Goal: Transaction & Acquisition: Purchase product/service

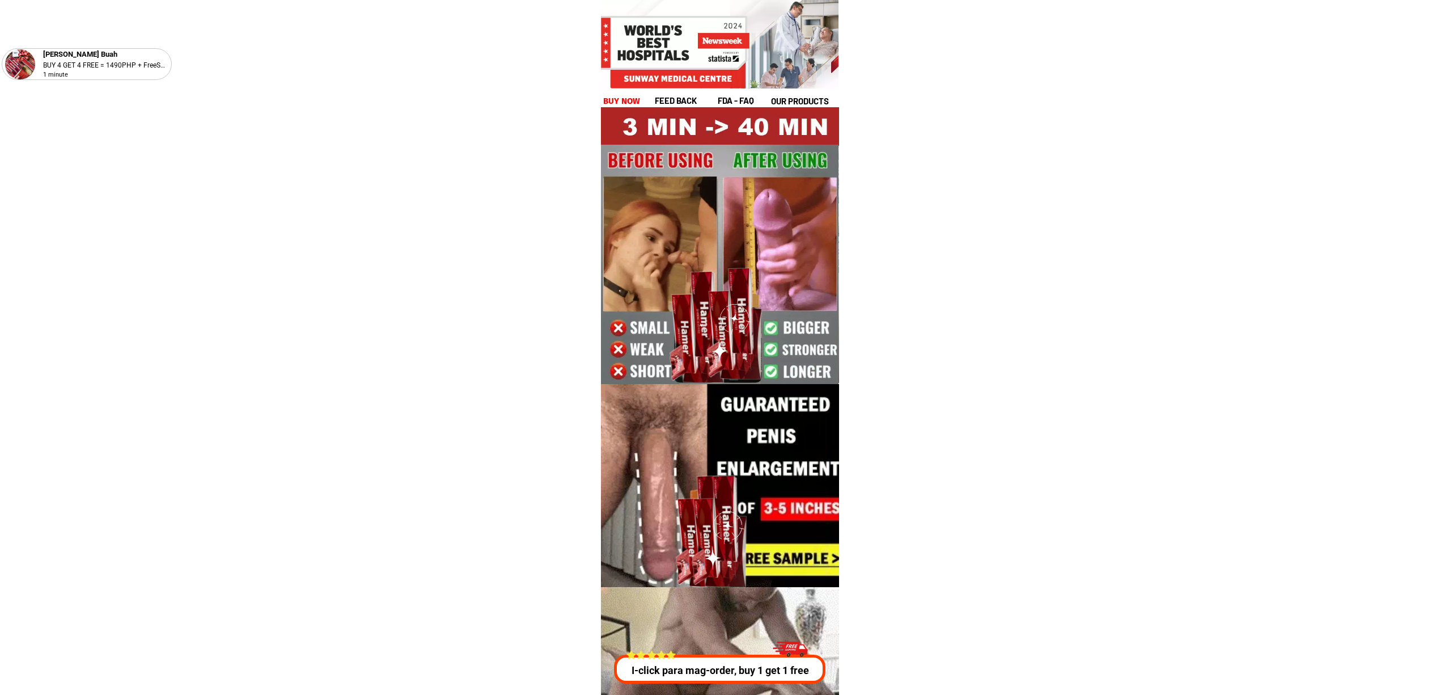
click at [696, 670] on p "I-click para mag-order, buy 1 get 1 free" at bounding box center [717, 669] width 216 height 15
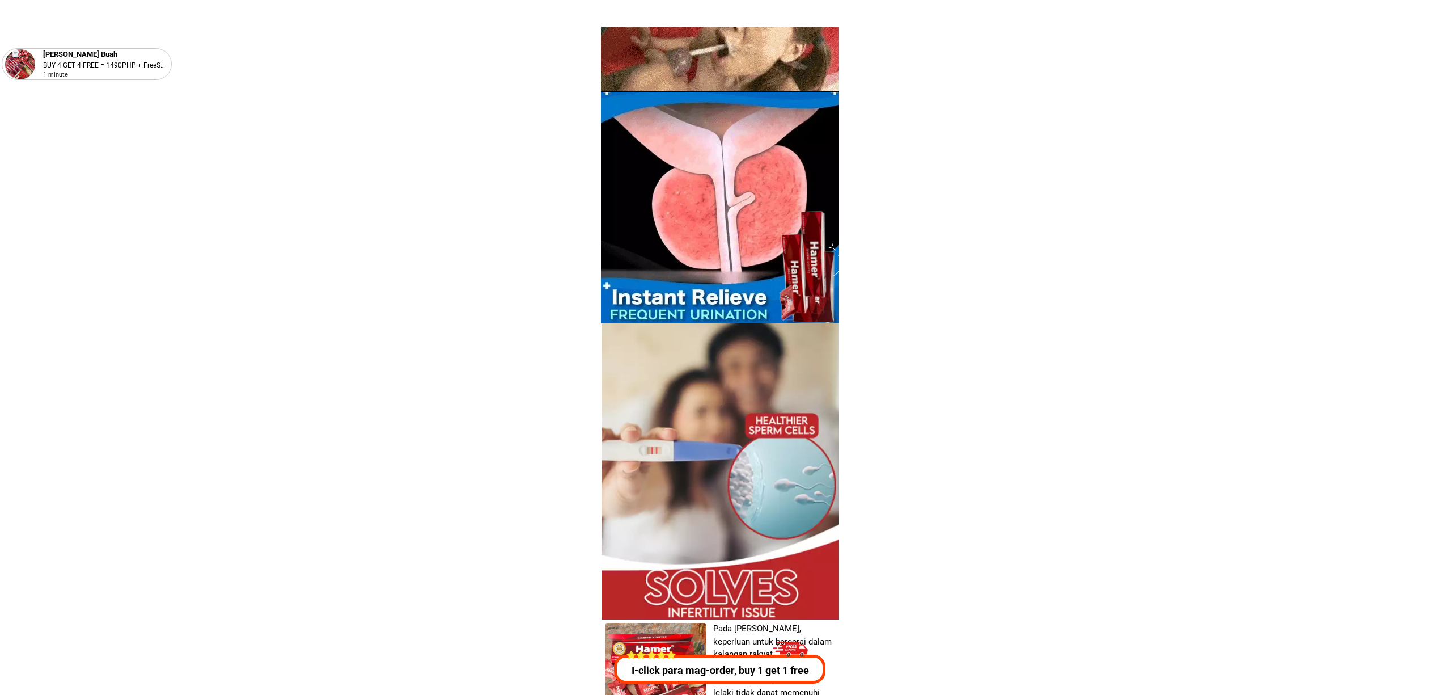
scroll to position [4085, 0]
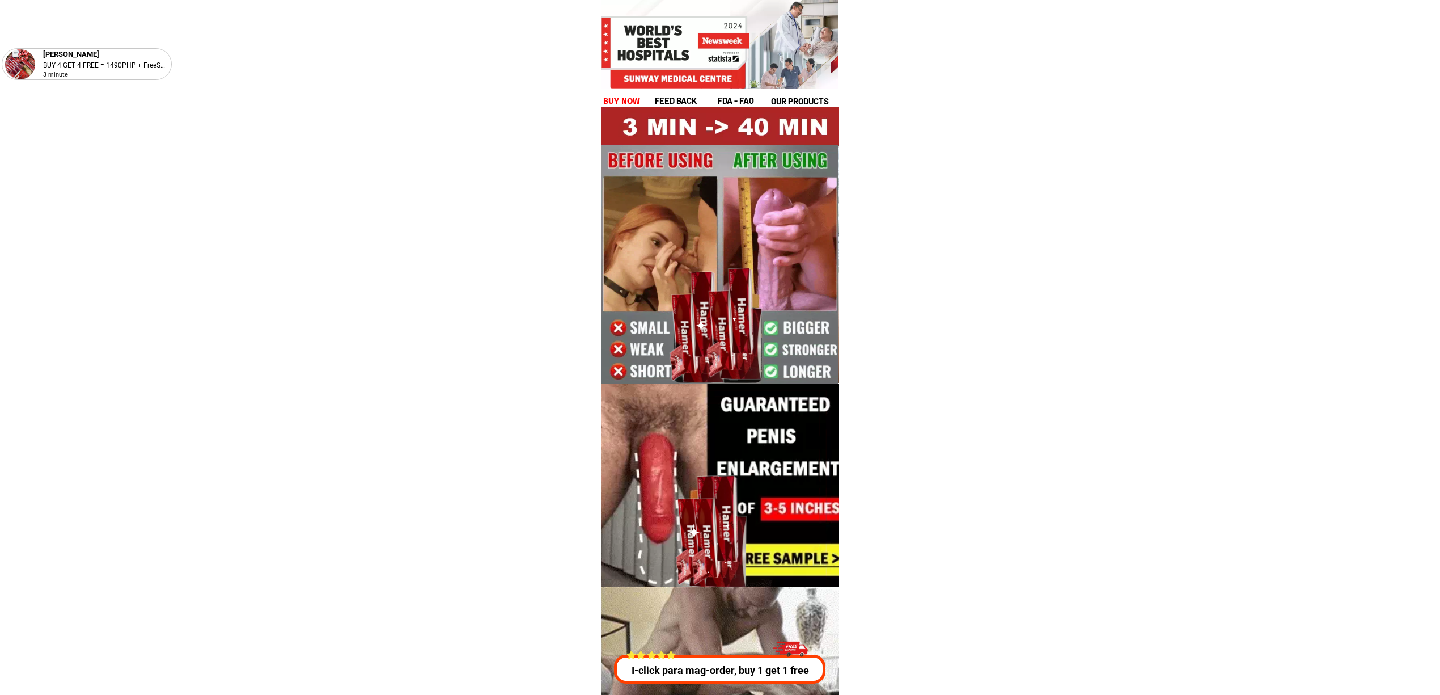
click at [697, 670] on p "I-click para mag-order, buy 1 get 1 free" at bounding box center [716, 669] width 215 height 15
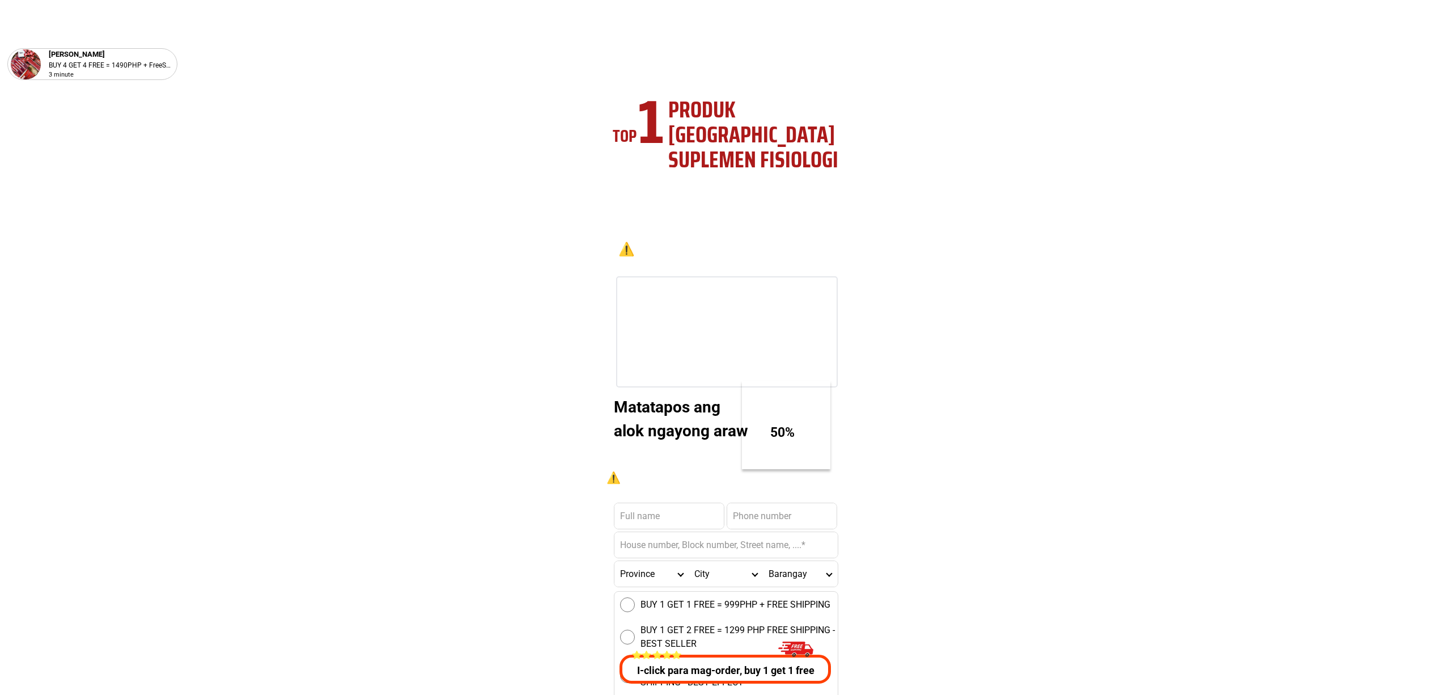
scroll to position [4085, 0]
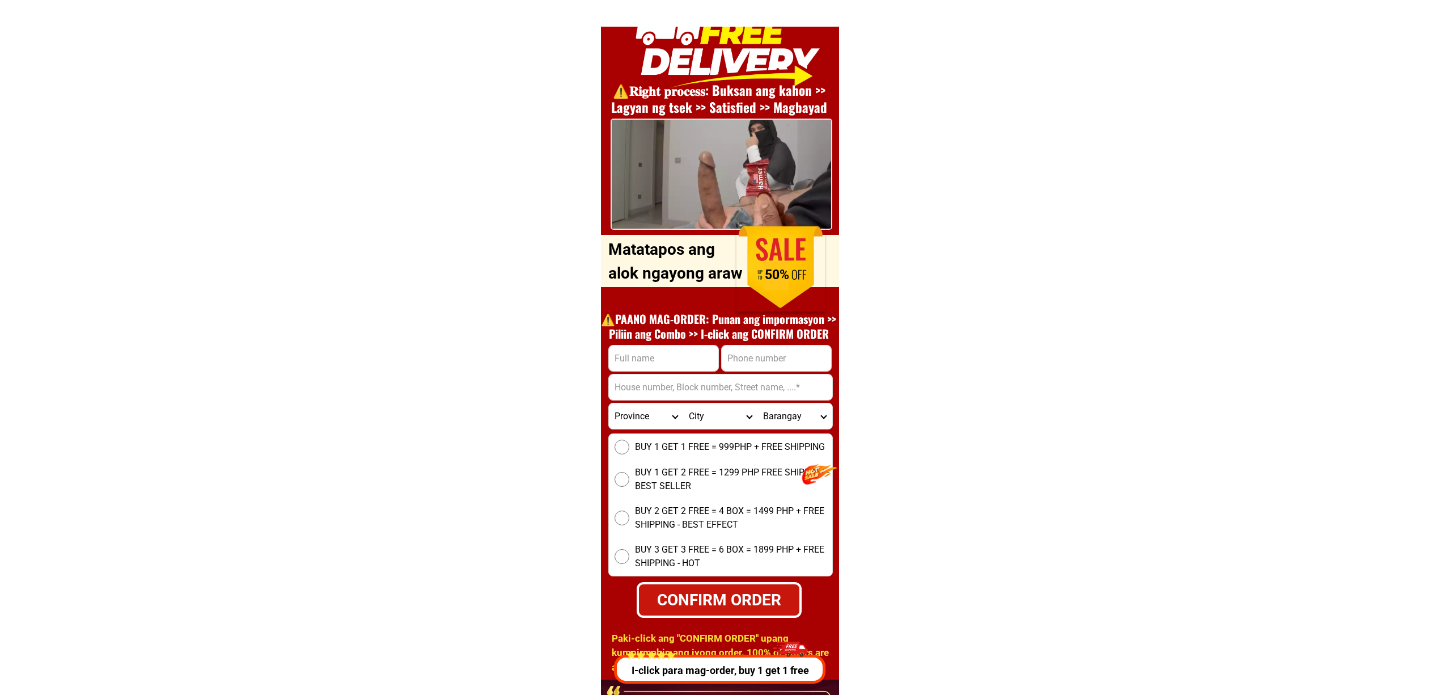
click at [747, 359] on input "Input phone_number" at bounding box center [776, 358] width 109 height 26
paste input "9159920143"
drag, startPoint x: 724, startPoint y: 357, endPoint x: 773, endPoint y: 370, distance: 50.9
click at [724, 357] on input "9159920143" at bounding box center [776, 358] width 109 height 26
type input "09159920143"
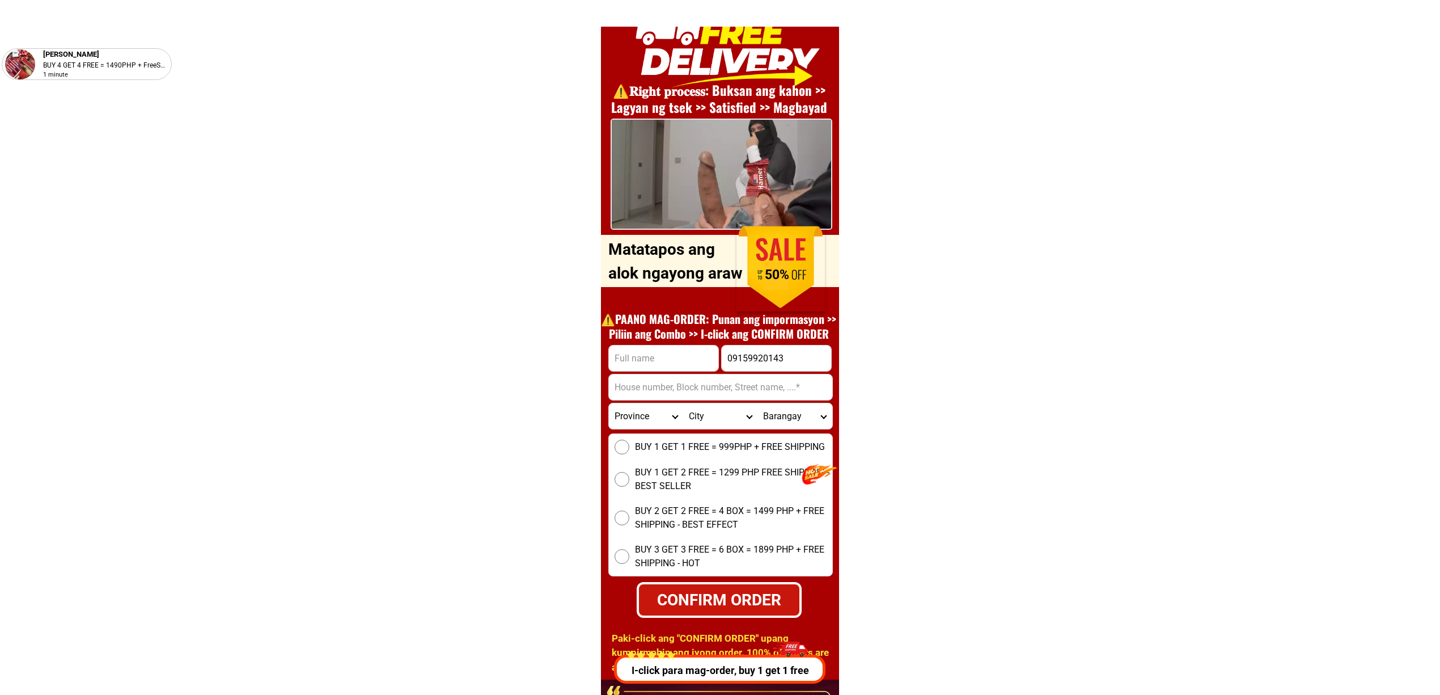
drag, startPoint x: 649, startPoint y: 357, endPoint x: 658, endPoint y: 370, distance: 16.4
click at [649, 356] on input "Input full_name" at bounding box center [663, 358] width 109 height 26
paste input "BADRUDIN KANDUNGAN"
type input "BADRUDIN KANDUNGAN"
click at [751, 361] on input "09159920143" at bounding box center [776, 358] width 109 height 26
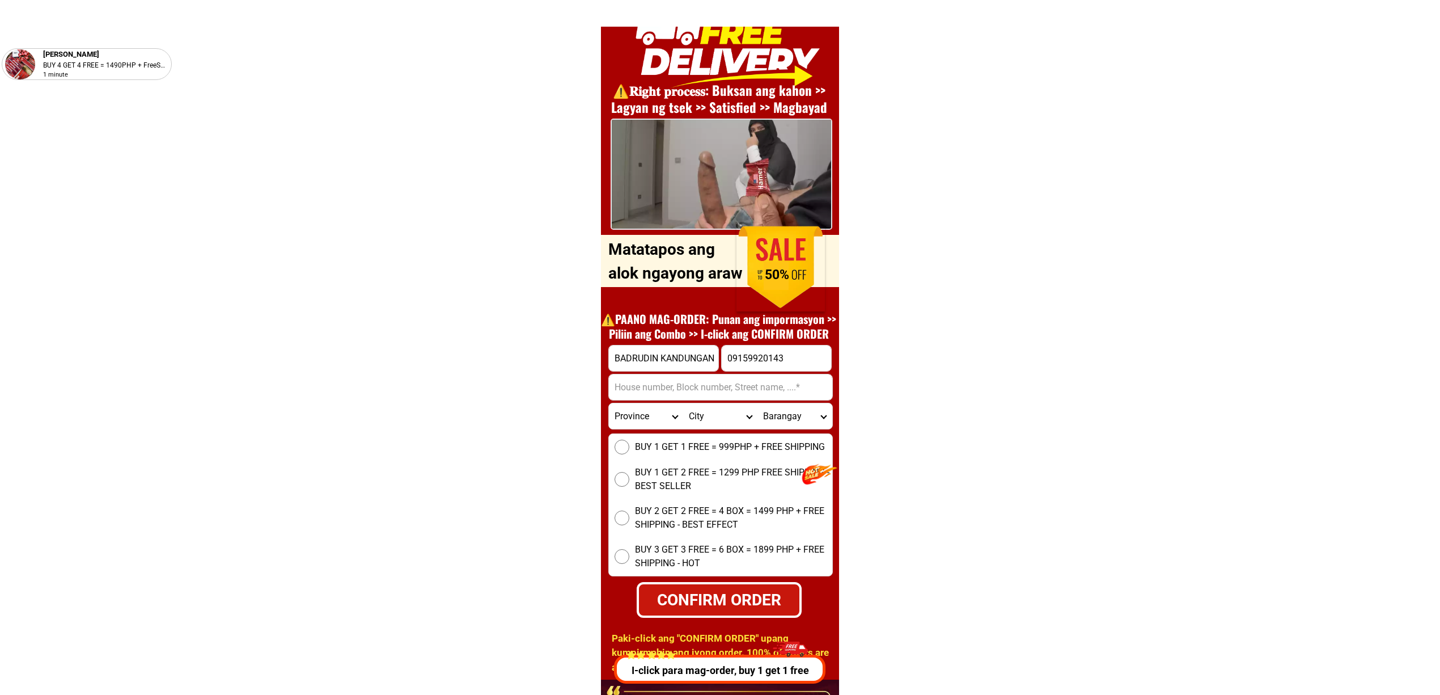
click at [762, 374] on div at bounding box center [720, 387] width 225 height 27
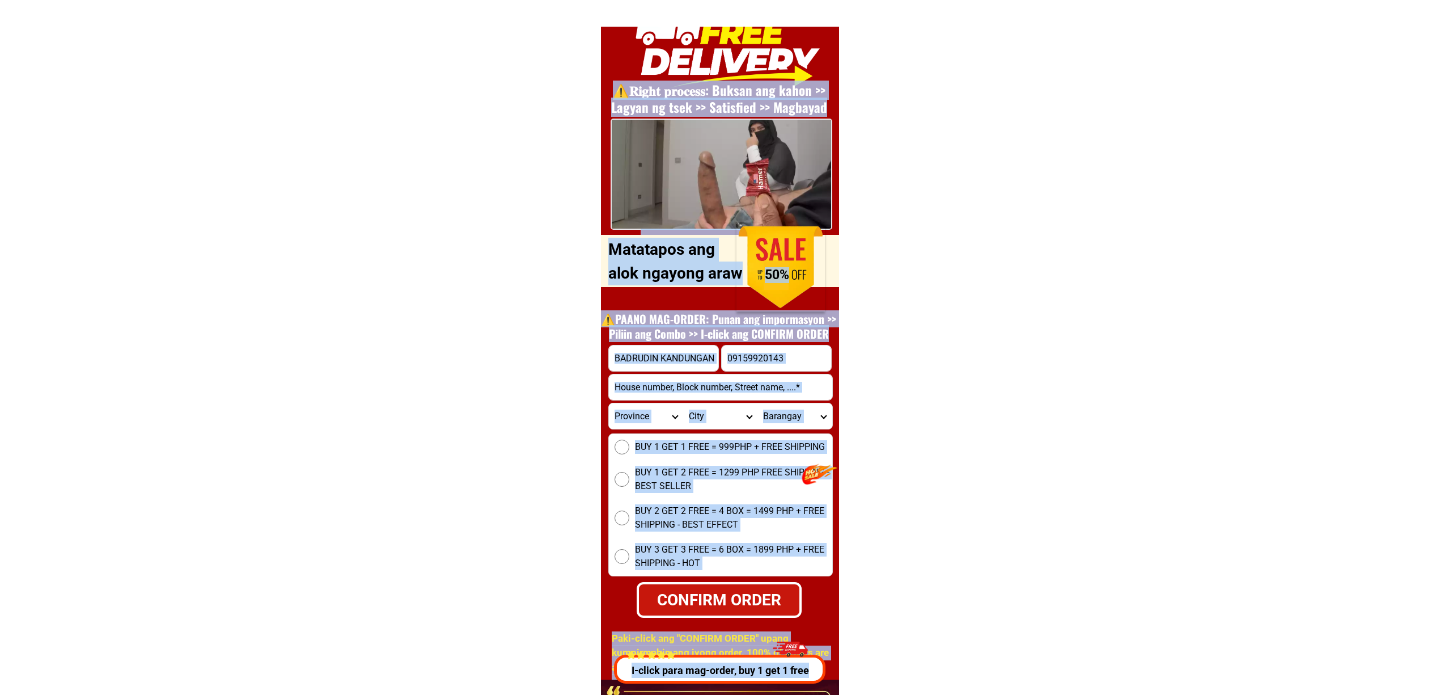
click at [754, 377] on input "Input address" at bounding box center [720, 387] width 223 height 26
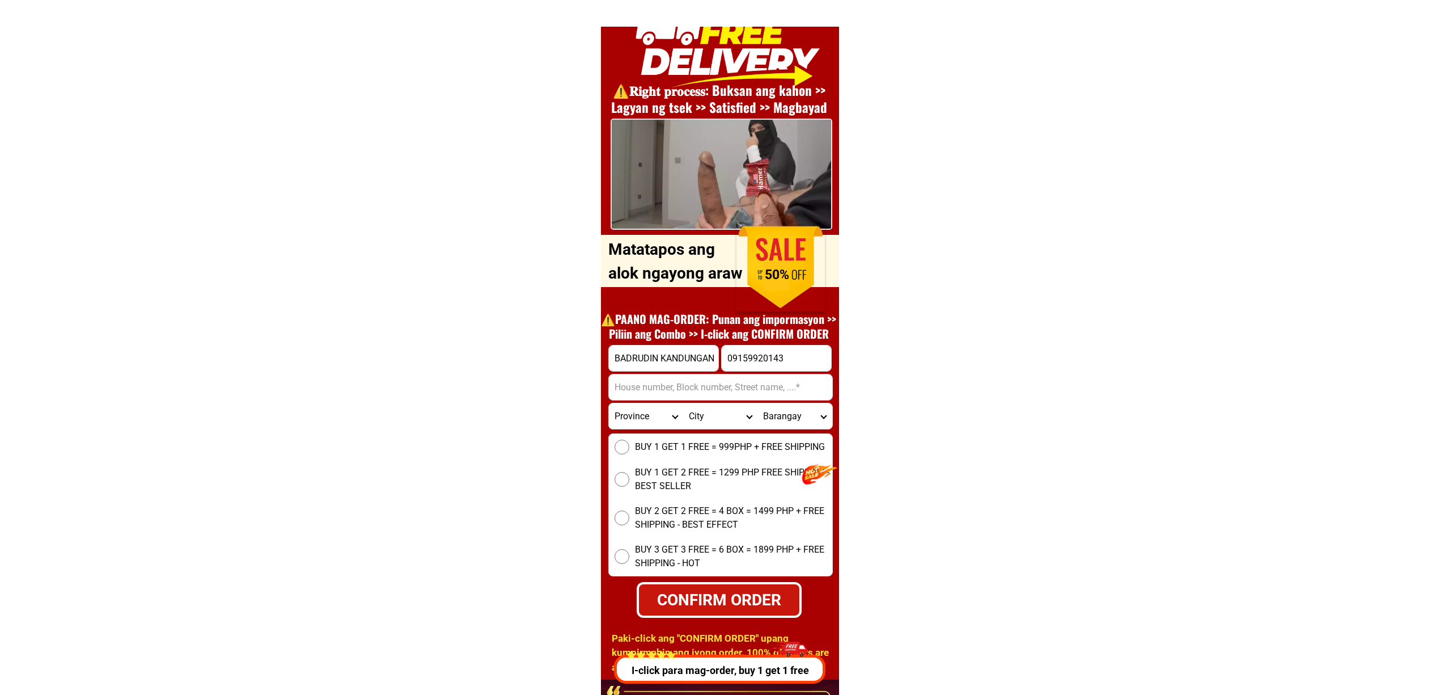
click at [762, 386] on input "Input address" at bounding box center [720, 387] width 223 height 26
paste input ""10 Ninoy Aquino Ave""
type input "10 Ninoy Aquino Ave"
click at [643, 433] on div "BUY 1 GET 1 FREE = 999PHP + FREE SHIPPING BUY 1 GET 2 FREE = 1299 PHP FREE SHIP…" at bounding box center [720, 504] width 225 height 143
click at [647, 442] on span "BUY 1 GET 1 FREE = 999PHP + FREE SHIPPING" at bounding box center [730, 447] width 190 height 14
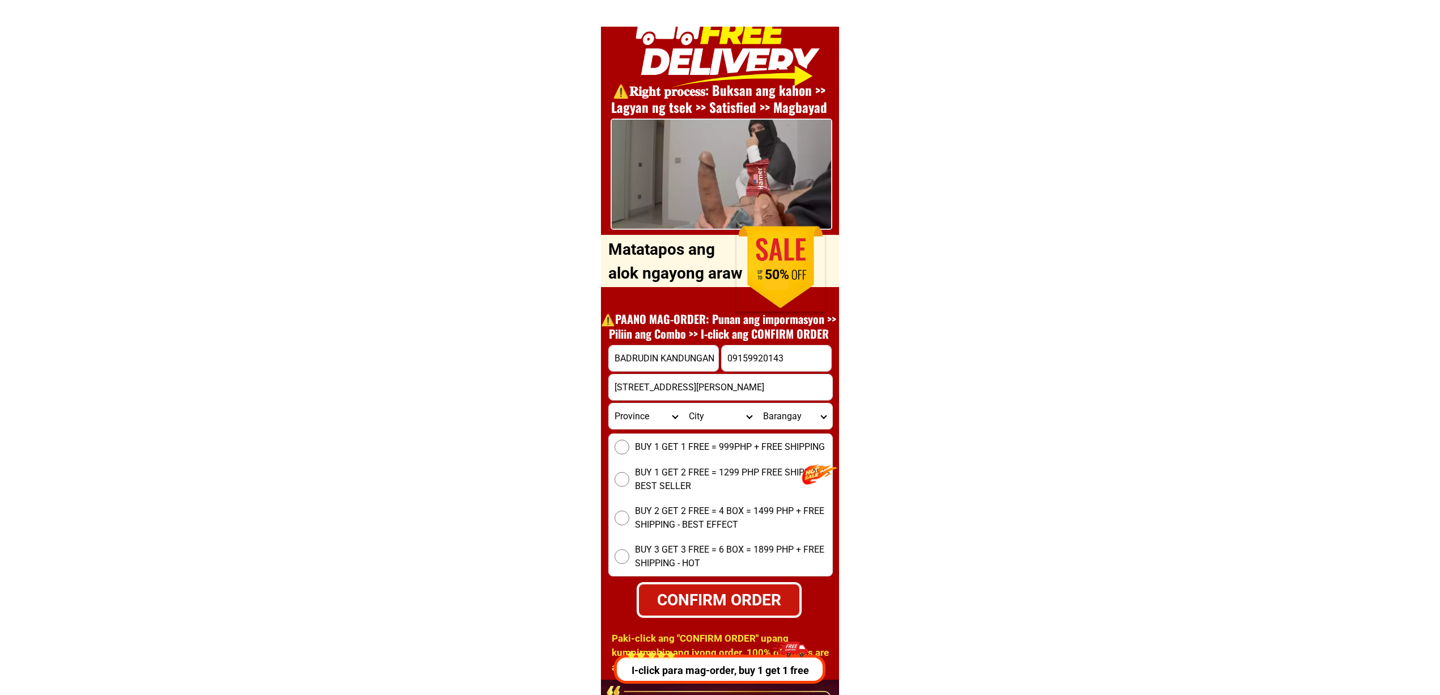
click at [629, 442] on input "BUY 1 GET 1 FREE = 999PHP + FREE SHIPPING" at bounding box center [622, 446] width 15 height 15
click at [710, 606] on div "CONFIRM ORDER" at bounding box center [718, 599] width 161 height 24
radio input "true"
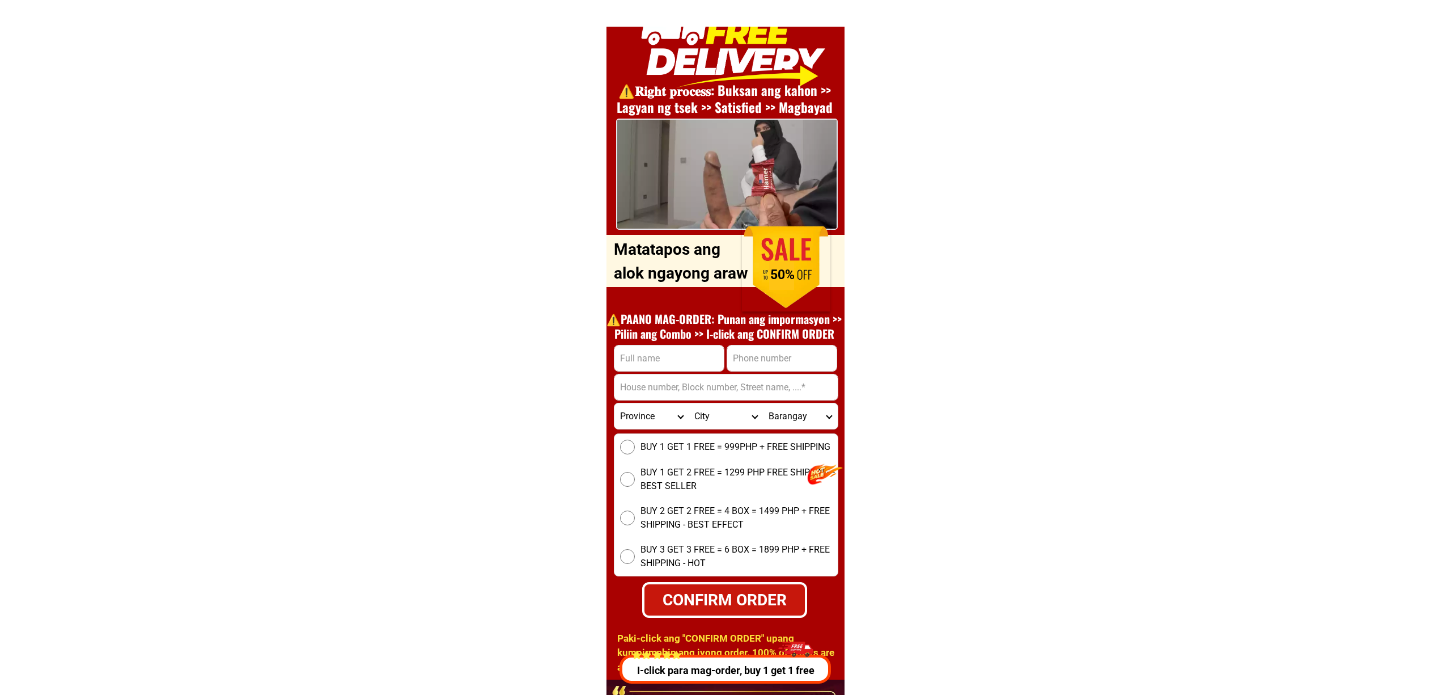
scroll to position [4085, 0]
click at [738, 347] on input "Input phone_number" at bounding box center [776, 358] width 109 height 26
paste input "1639511346104"
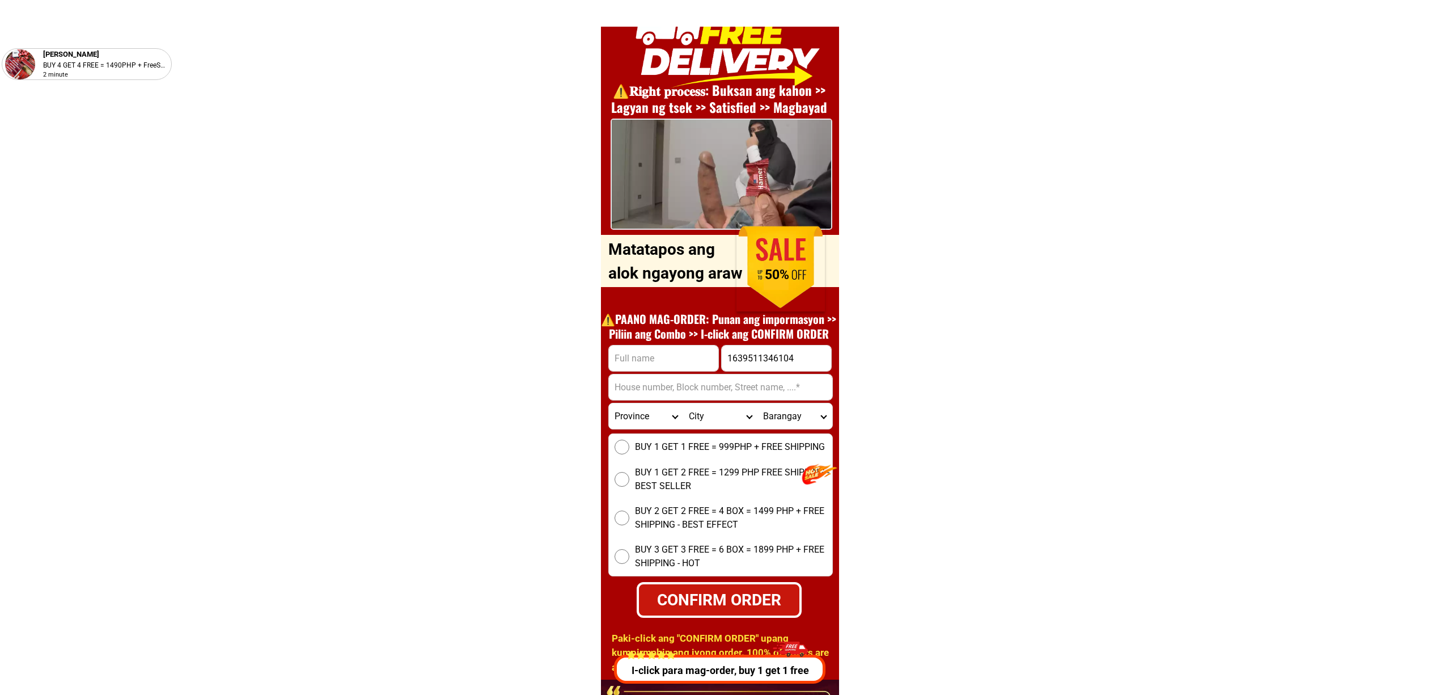
click at [735, 362] on input "1639511346104" at bounding box center [776, 358] width 109 height 26
type input "+639511346104"
click at [690, 363] on input "Input full_name" at bounding box center [663, 358] width 109 height 26
paste input "michael Maghari"
type input "michael Maghari"
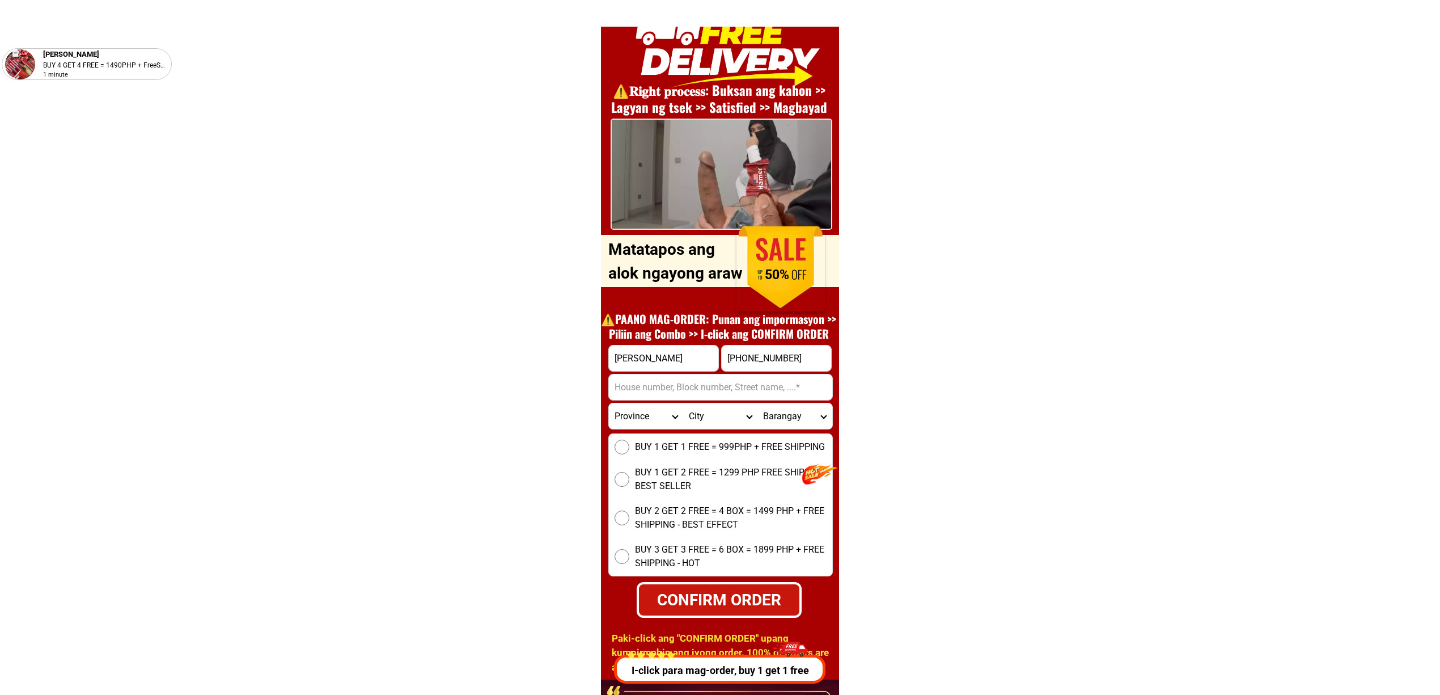
click at [703, 393] on input "Input address" at bounding box center [720, 387] width 223 height 26
paste input ""4050Bernardino st guadalupe viejo"
click at [617, 392] on input ""4050Bernardino st guadalupe viejo" at bounding box center [720, 387] width 223 height 26
type input "4050Bernardino st guadalupe viejo"
drag, startPoint x: 634, startPoint y: 411, endPoint x: 686, endPoint y: 425, distance: 53.9
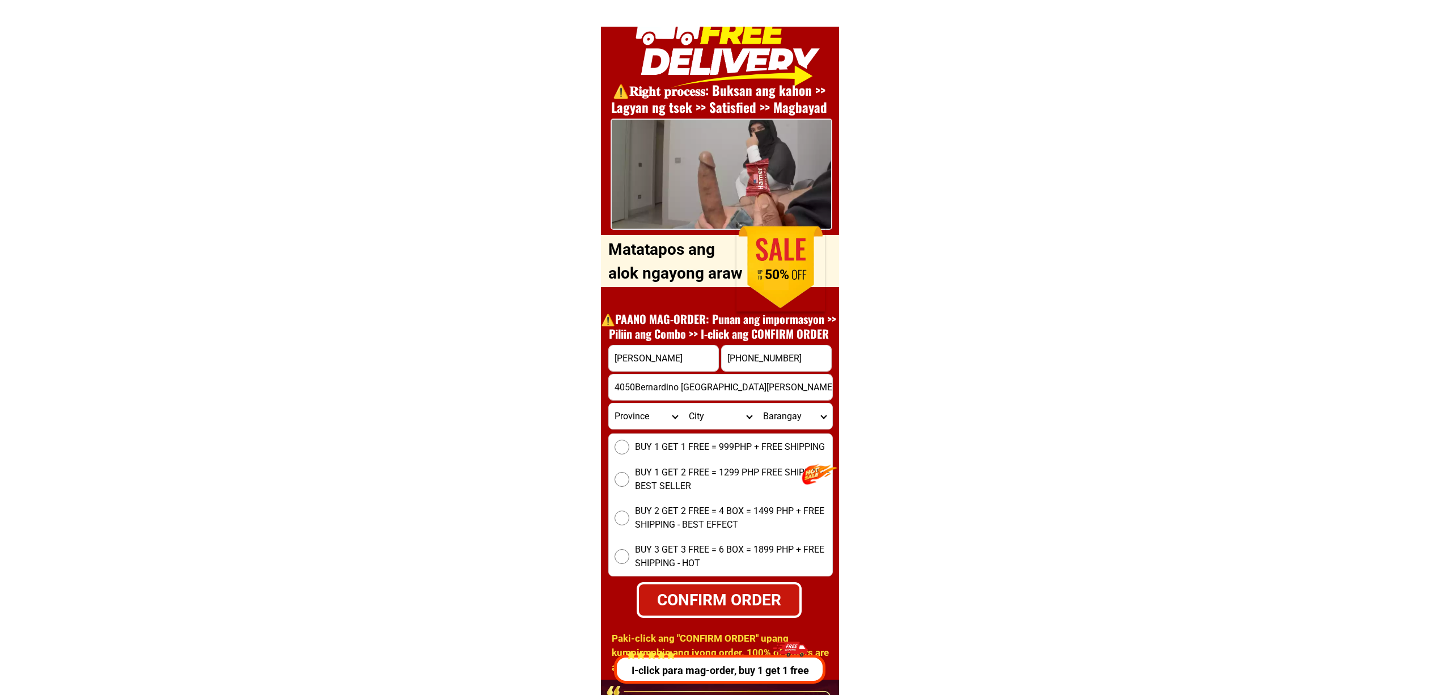
click at [634, 411] on select "Province Abra Agusan-del-norte Agusan-del-sur Aklan Albay Antique Apayao Aurora…" at bounding box center [646, 416] width 74 height 26
select select "63_219"
click at [609, 403] on select "Province Abra Agusan-del-norte Agusan-del-sur Aklan Albay Antique Apayao Aurora…" at bounding box center [646, 416] width 74 height 26
click at [687, 531] on div "BUY 1 GET 1 FREE = 999PHP + FREE SHIPPING BUY 1 GET 2 FREE = 1299 PHP FREE SHIP…" at bounding box center [720, 504] width 225 height 143
click at [696, 547] on span "BUY 3 GET 3 FREE = 6 BOX = 1899 PHP + FREE SHIPPING - HOT" at bounding box center [733, 556] width 197 height 27
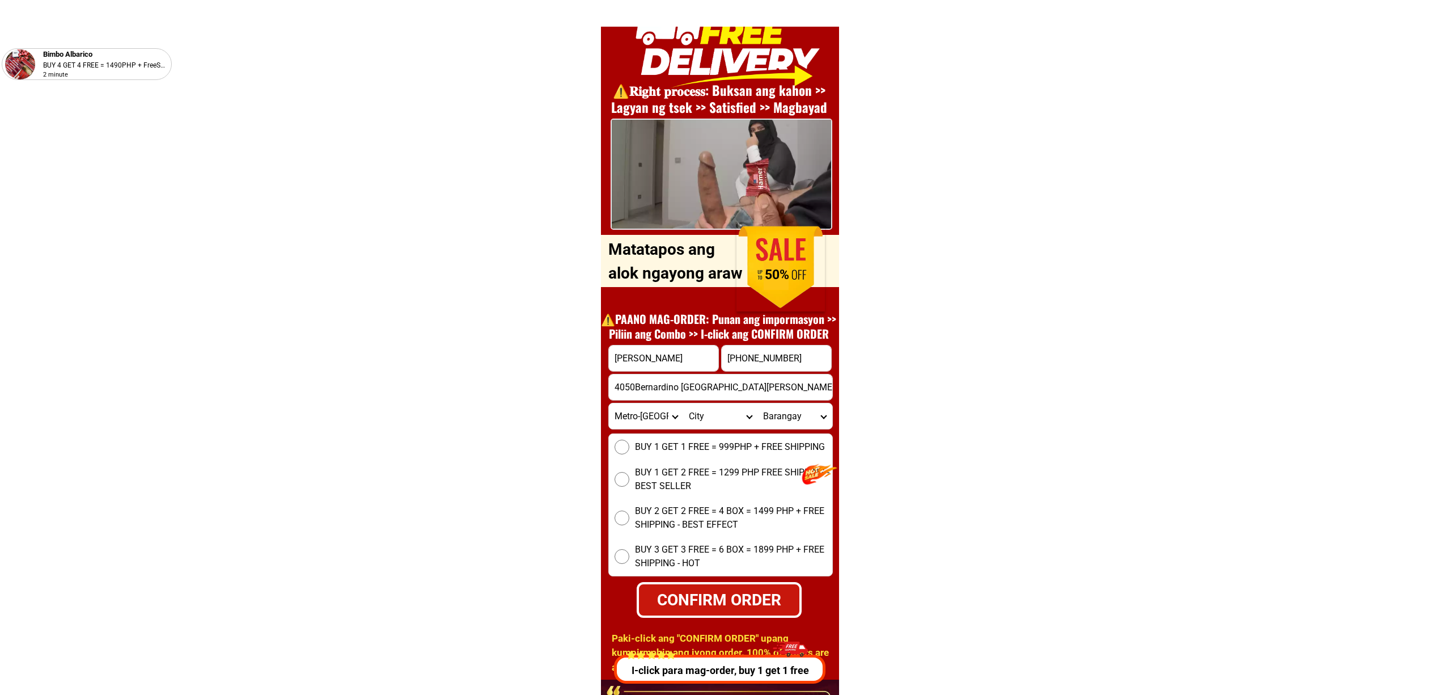
click at [629, 549] on input "BUY 3 GET 3 FREE = 6 BOX = 1899 PHP + FREE SHIPPING - HOT" at bounding box center [622, 556] width 15 height 15
radio input "true"
drag, startPoint x: 704, startPoint y: 415, endPoint x: 714, endPoint y: 417, distance: 10.5
click at [704, 415] on select "City Binondo CALOOCAN Ermita Intramuros Las-pinas Makati Malabon-city Malate Ma…" at bounding box center [720, 416] width 74 height 26
select select "63_2197133"
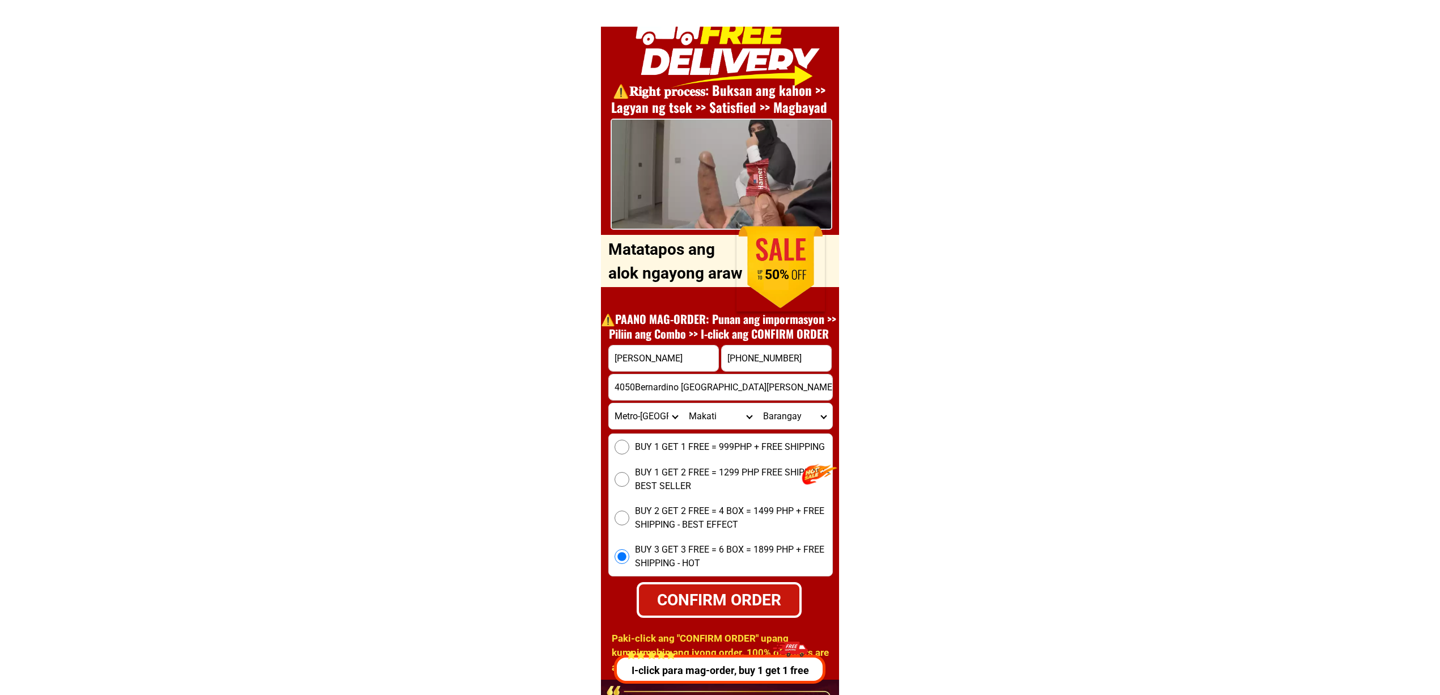
click at [683, 403] on select "City Binondo CALOOCAN Ermita Intramuros Las-pinas Makati Malabon-city Malate Ma…" at bounding box center [720, 416] width 74 height 26
click at [781, 418] on select "Barangay Bangkal Bel-air Bel~air Carmona Cembo Comembo Dasmarinas East rembo Fo…" at bounding box center [794, 416] width 74 height 26
select select "63_21971339179"
click at [757, 403] on select "Barangay Bangkal Bel-air Bel~air Carmona Cembo Comembo Dasmarinas East rembo Fo…" at bounding box center [794, 416] width 74 height 26
click at [781, 422] on select "Barangay Bangkal Bel-air Bel~air Carmona Cembo Comembo Dasmarinas East rembo Fo…" at bounding box center [794, 416] width 74 height 26
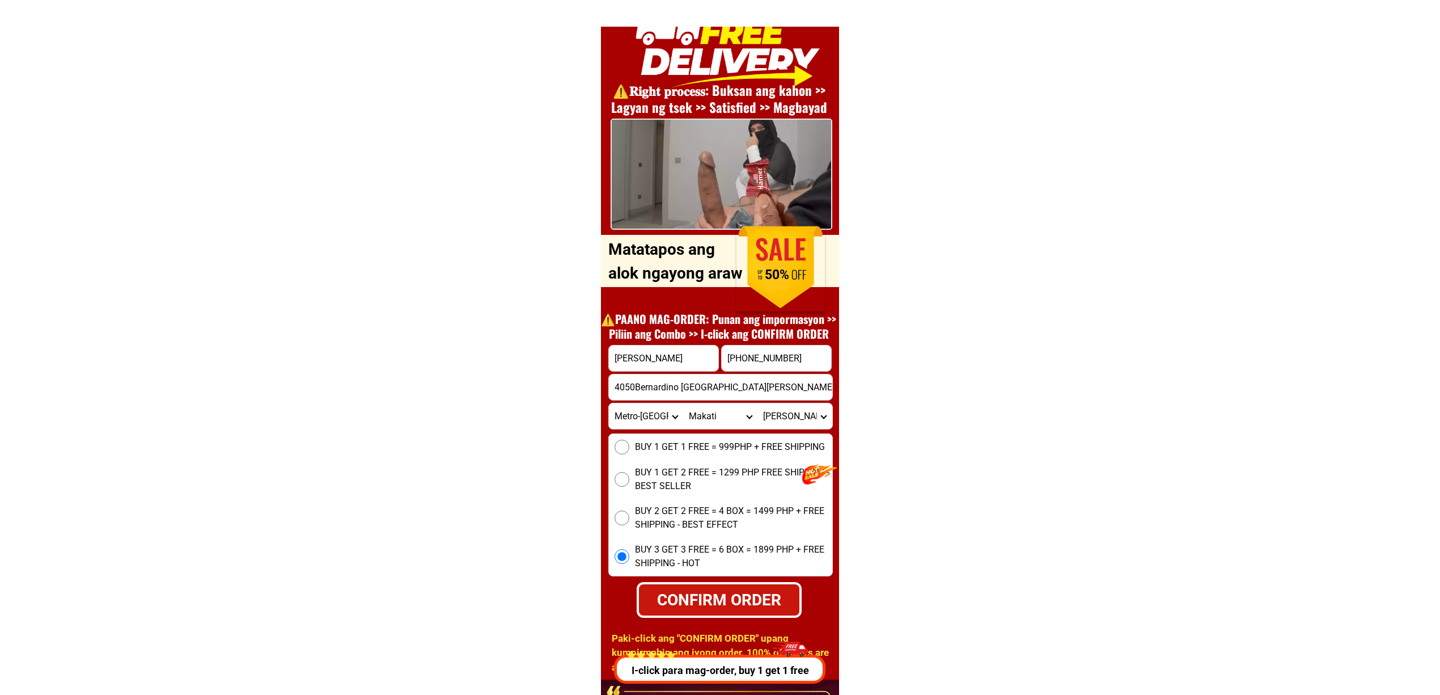
click at [757, 403] on select "Barangay Bangkal Bel-air Bel~air Carmona Cembo Comembo Dasmarinas East rembo Fo…" at bounding box center [794, 416] width 74 height 26
click at [740, 595] on div "CONFIRM ORDER" at bounding box center [718, 599] width 161 height 24
radio input "true"
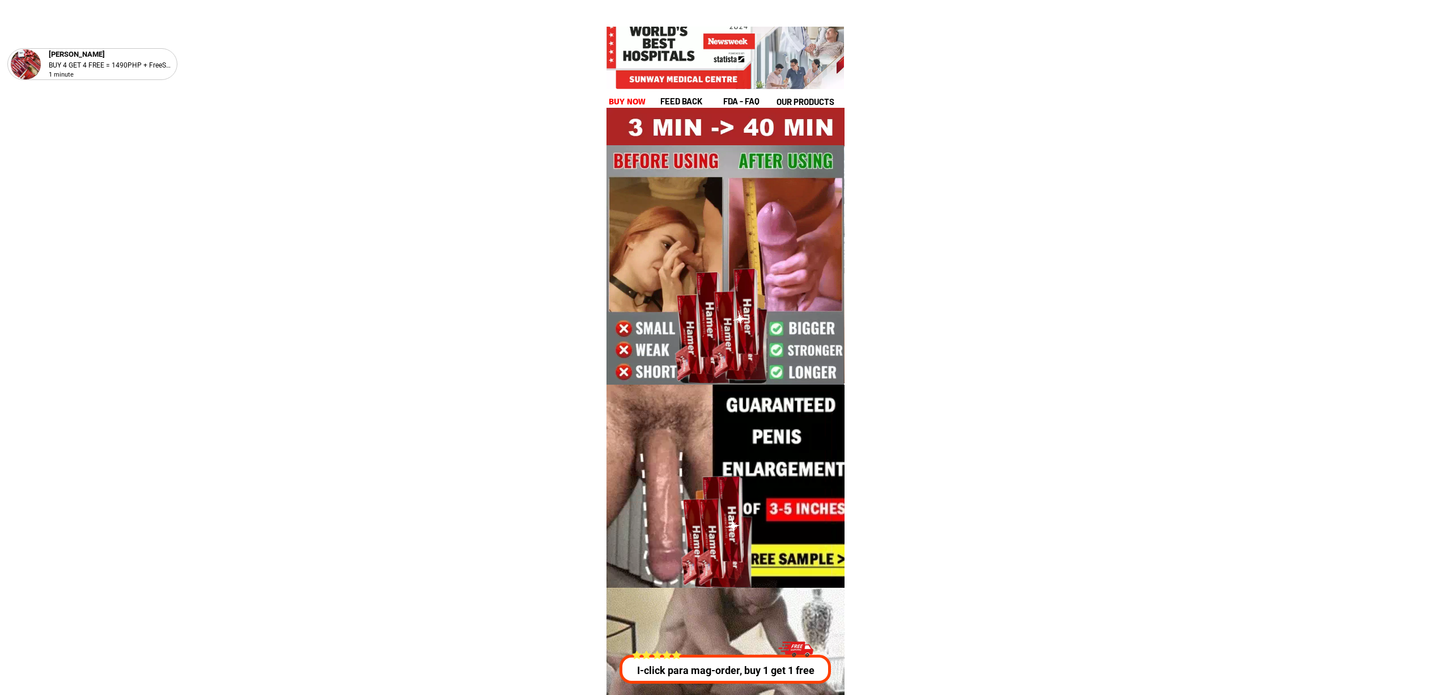
scroll to position [4085, 0]
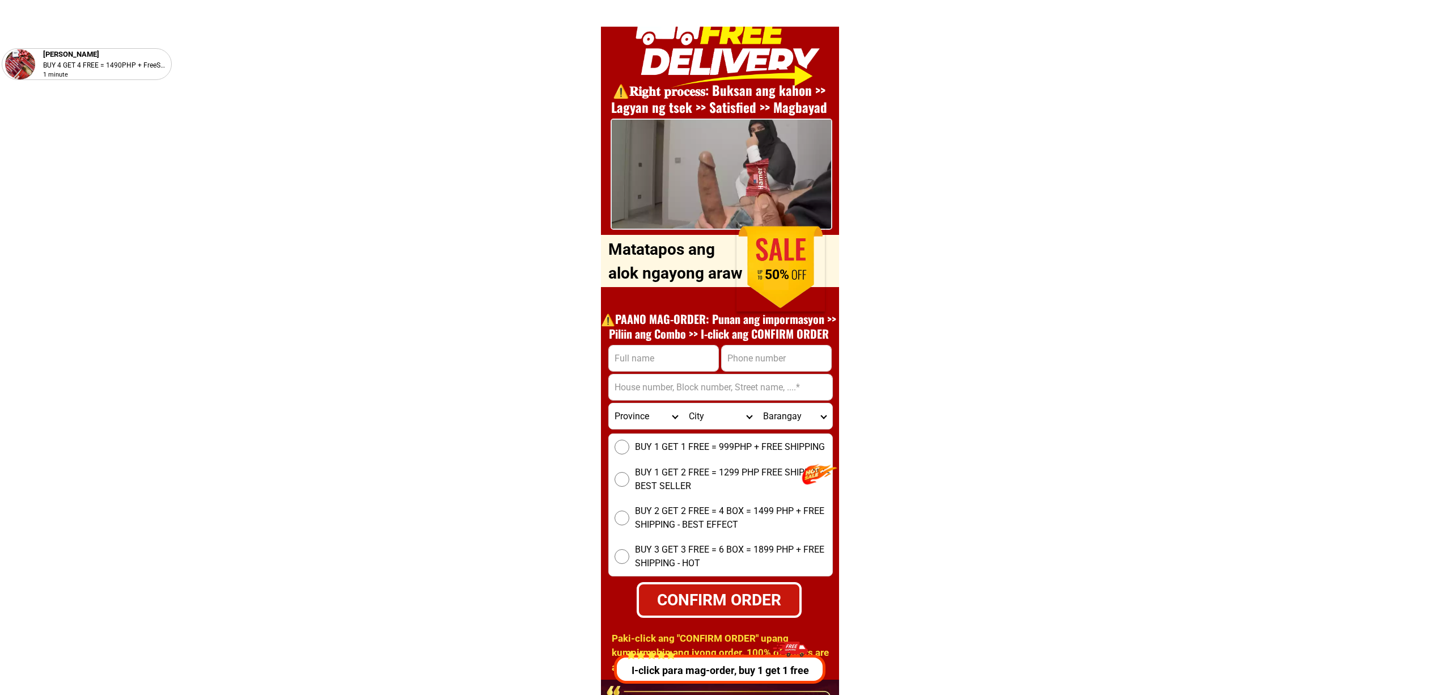
click at [746, 357] on input "Input phone_number" at bounding box center [776, 358] width 109 height 26
paste input "09185663208"
type input "09185663208"
click at [681, 345] on input "Input full_name" at bounding box center [663, 358] width 109 height 26
paste input "Renier Yapla"
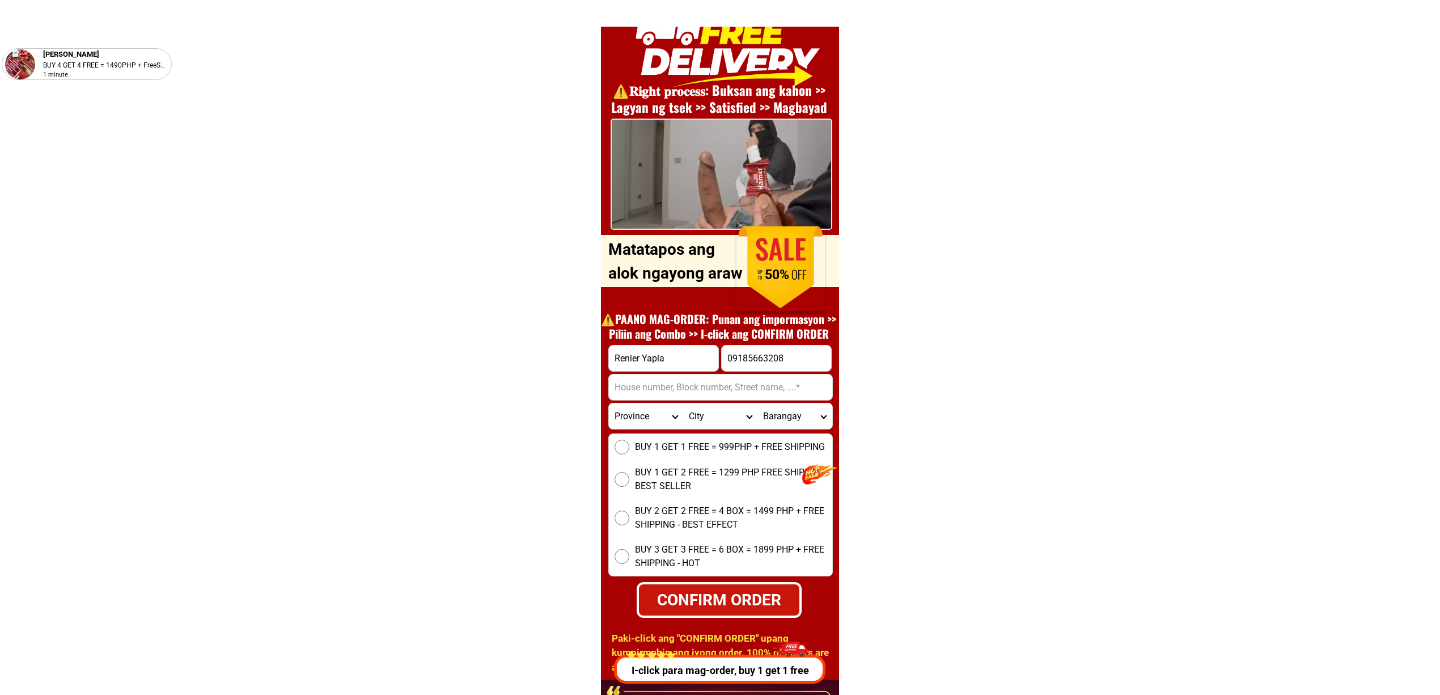
type input "Renier Yapla"
drag, startPoint x: 747, startPoint y: 353, endPoint x: 755, endPoint y: 359, distance: 10.1
click at [747, 353] on input "09185663208" at bounding box center [776, 358] width 109 height 26
click at [690, 389] on input "Input address" at bounding box center [720, 387] width 223 height 26
paste input "Bintuan, Coron, Palawan"
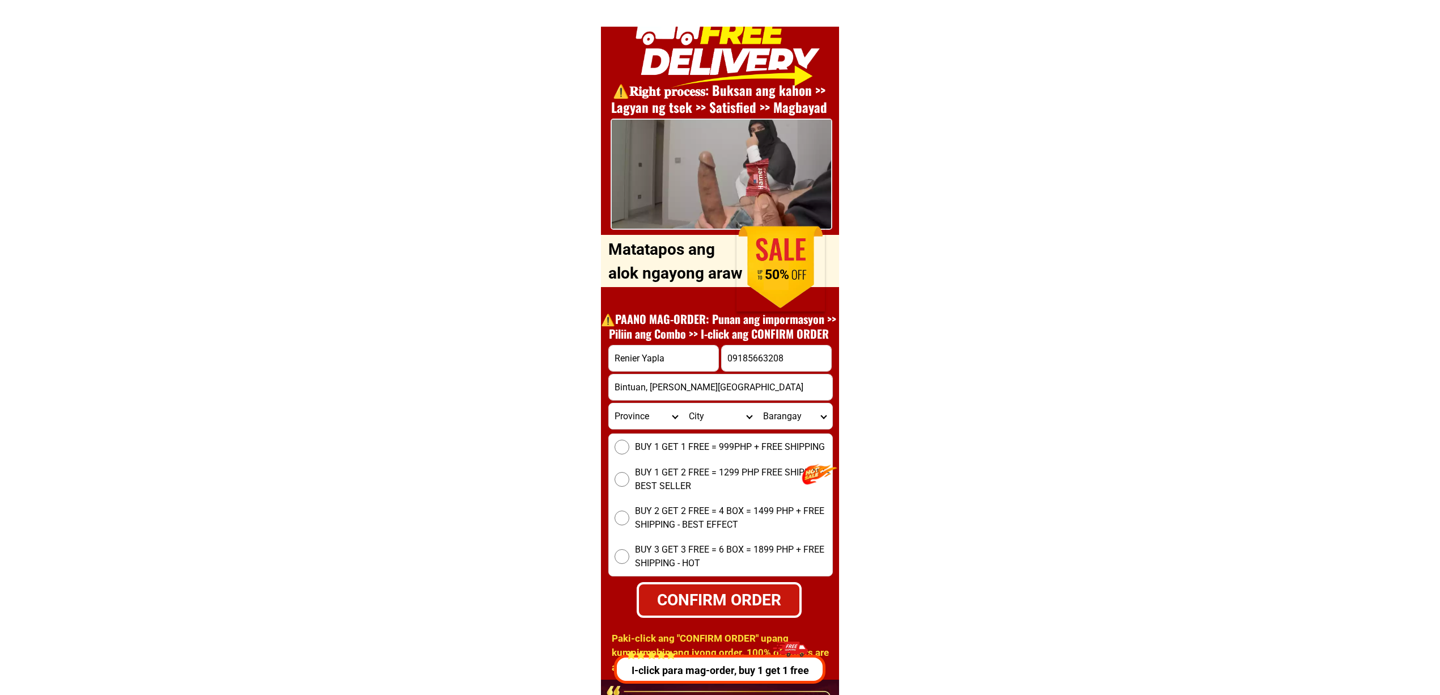
type input "Bintuan, Coron, Palawan"
click at [690, 452] on span "BUY 1 GET 1 FREE = 999PHP + FREE SHIPPING" at bounding box center [730, 447] width 190 height 14
click at [629, 452] on input "BUY 1 GET 1 FREE = 999PHP + FREE SHIPPING" at bounding box center [622, 446] width 15 height 15
click at [691, 597] on div "CONFIRM ORDER" at bounding box center [718, 599] width 161 height 24
radio input "true"
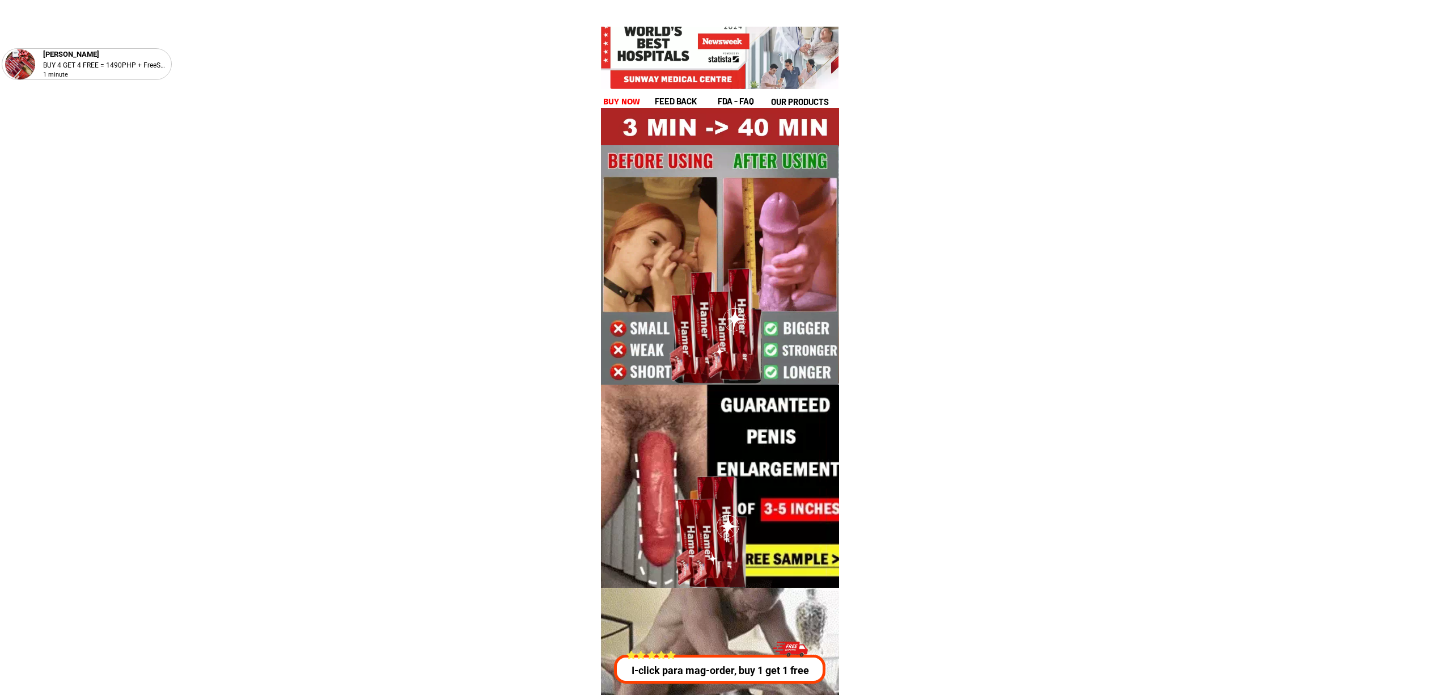
scroll to position [4085, 0]
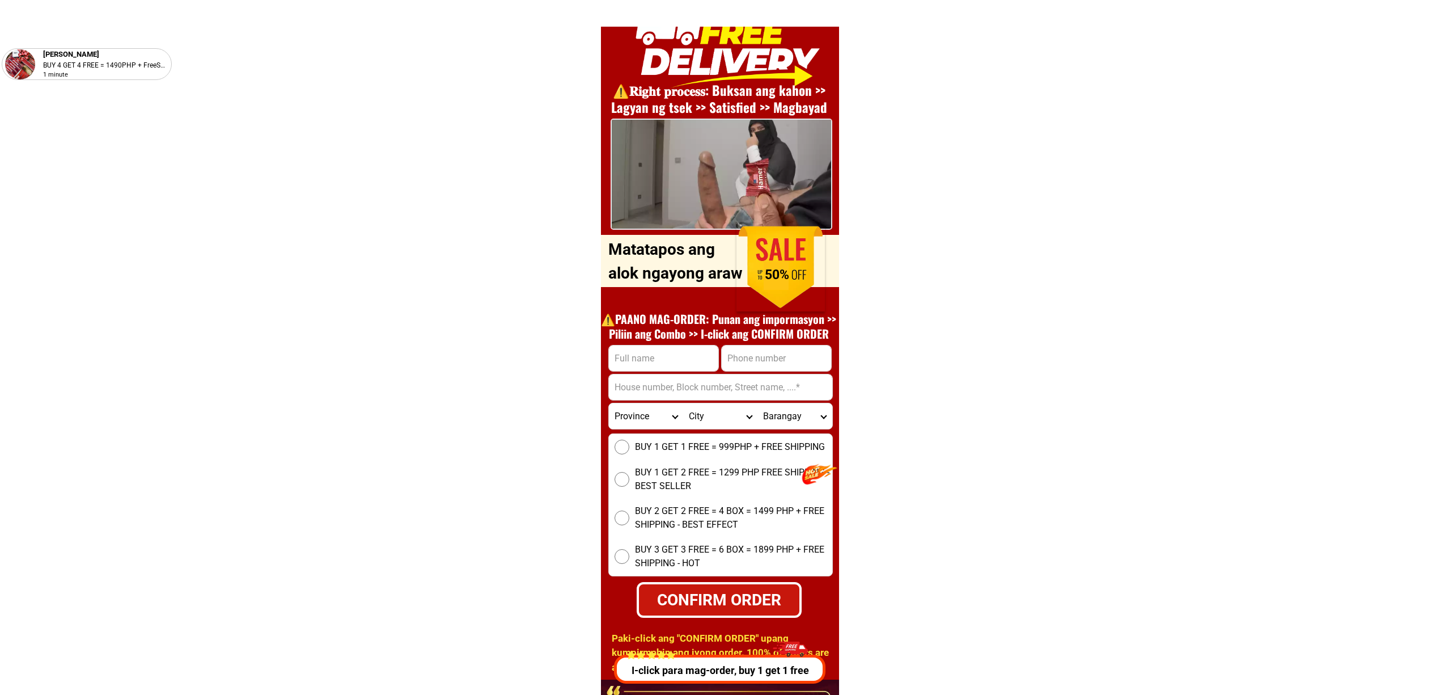
click at [651, 341] on div "⚠️️𝐑𝐢𝐠𝐡𝐭 𝐩𝐫𝐨𝐜𝐞𝐬𝐬: Buksan ang kahon >> Lagyan ng tsek >> Satisfied >> Magbayad O…" at bounding box center [720, 340] width 238 height 679
click at [685, 354] on input "Input full_name" at bounding box center [663, 358] width 109 height 26
paste input "Roldan comahig"
type input "Roldan comahig"
drag, startPoint x: 760, startPoint y: 361, endPoint x: 773, endPoint y: 370, distance: 15.9
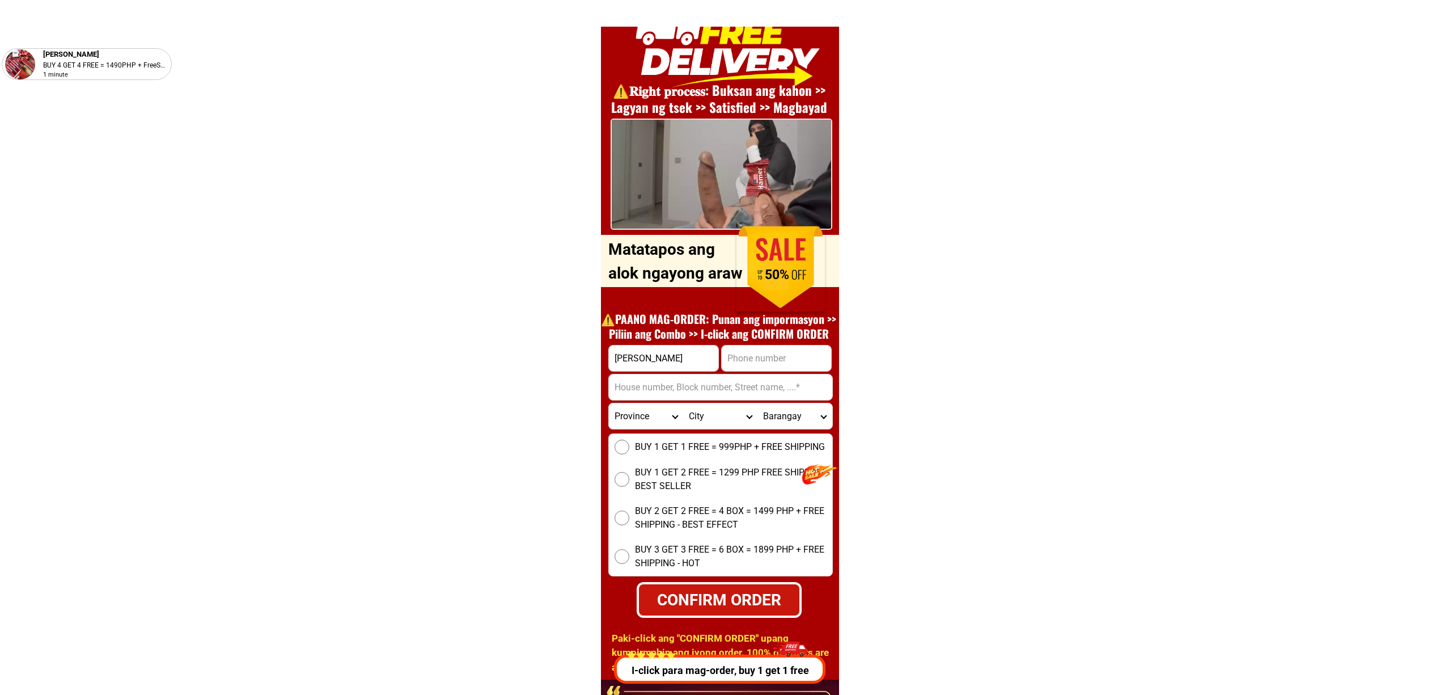
click at [760, 361] on input "Input phone_number" at bounding box center [776, 358] width 109 height 26
paste input "09675477420"
type input "09675477420"
drag, startPoint x: 715, startPoint y: 384, endPoint x: 747, endPoint y: 399, distance: 35.8
click at [715, 384] on input "Input address" at bounding box center [720, 387] width 223 height 26
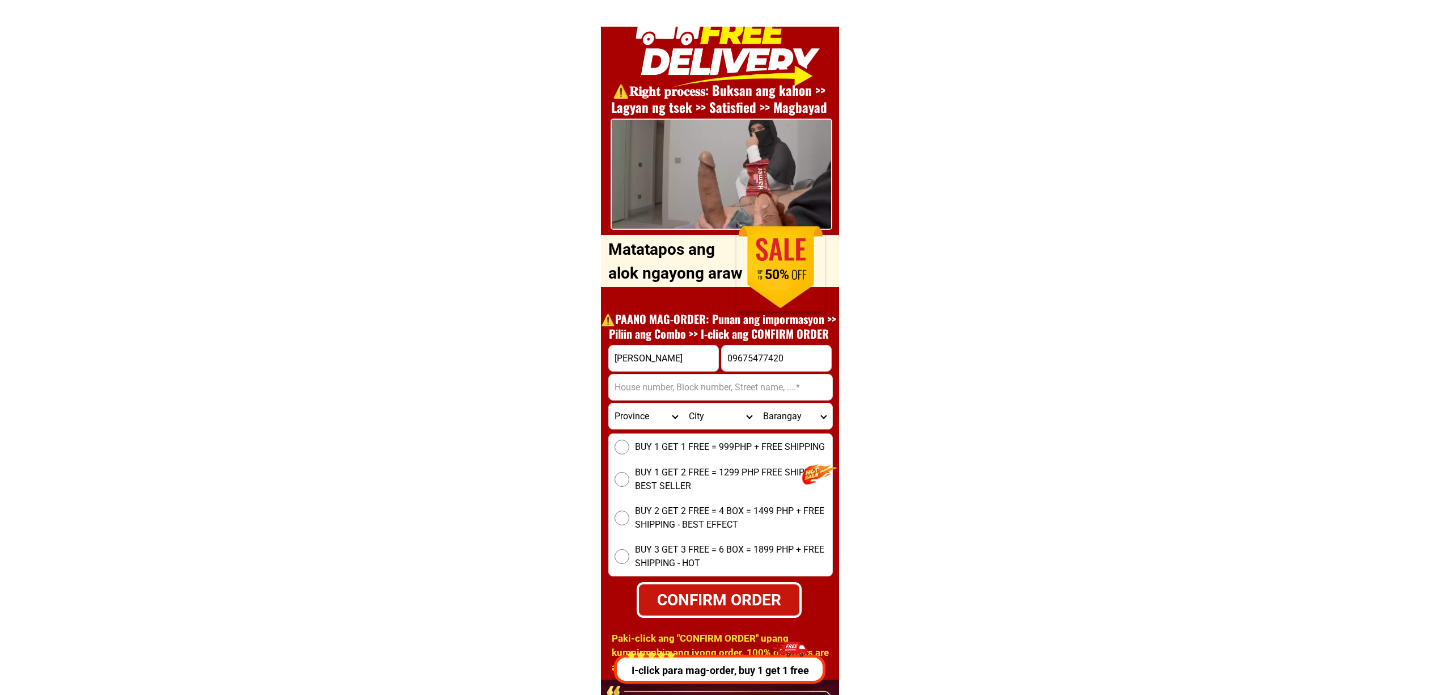
paste input "San Francisco Street, Tiniguiban, Puerto-princesa-city, Palawan"
type input "San Francisco Street, Tiniguiban, Puerto-princesa-city, Palawan"
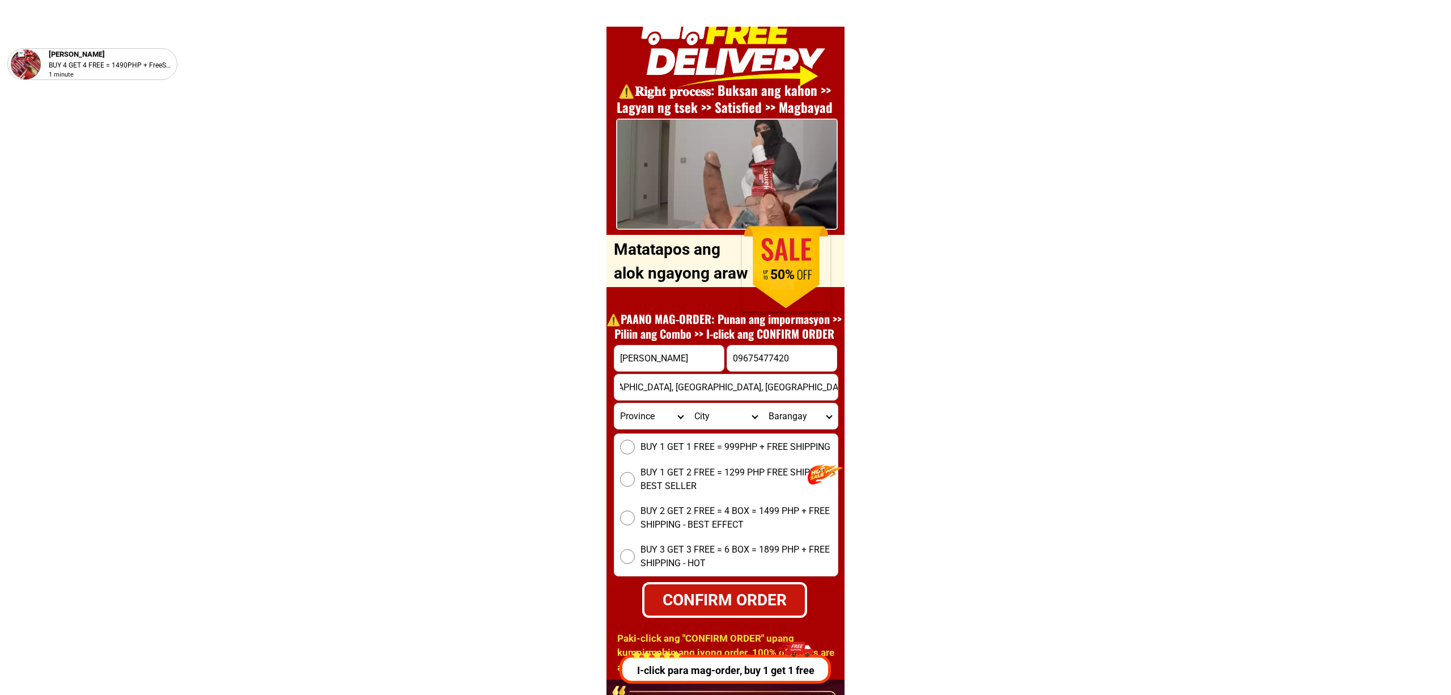
scroll to position [0, 0]
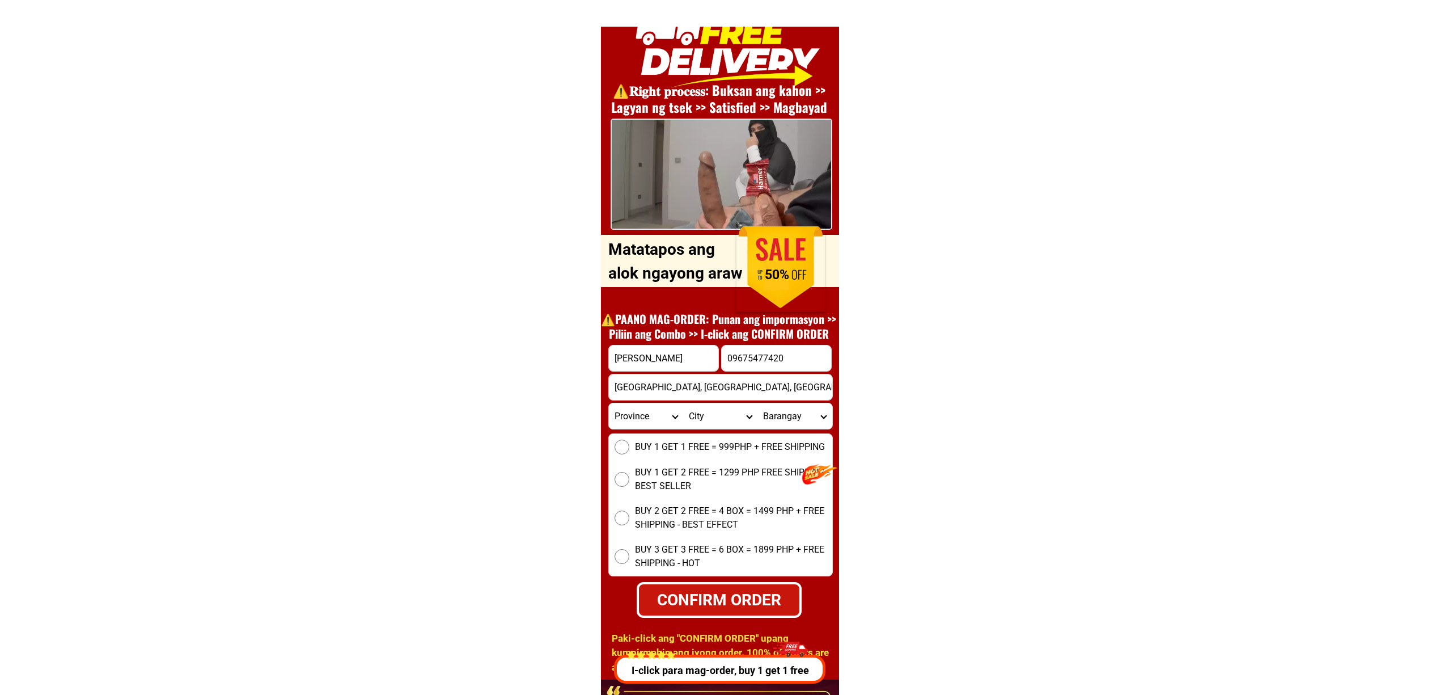
click at [658, 447] on span "BUY 1 GET 1 FREE = 999PHP + FREE SHIPPING" at bounding box center [730, 447] width 190 height 14
click at [629, 447] on input "BUY 1 GET 1 FREE = 999PHP + FREE SHIPPING" at bounding box center [622, 446] width 15 height 15
click at [718, 594] on div "CONFIRM ORDER" at bounding box center [719, 599] width 166 height 24
radio input "true"
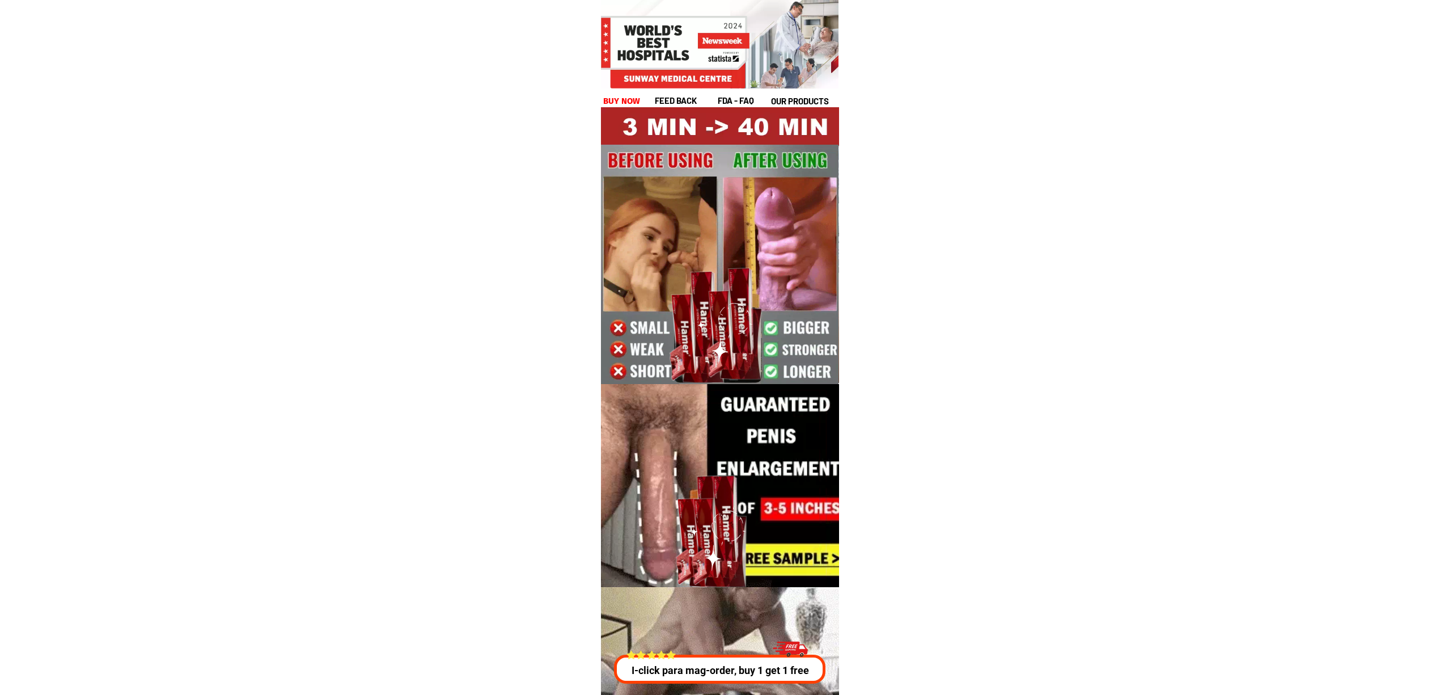
click at [710, 676] on p "I-click para mag-order, buy 1 get 1 free" at bounding box center [717, 669] width 217 height 15
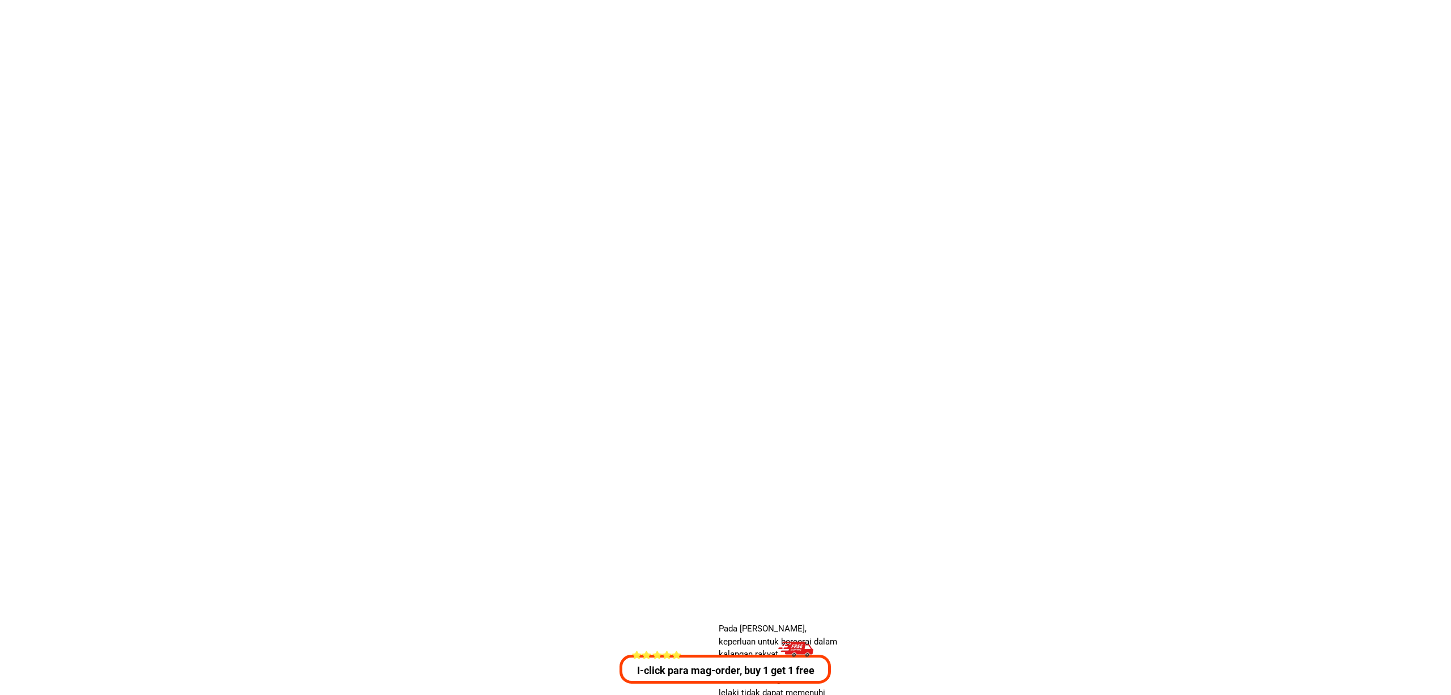
scroll to position [4085, 0]
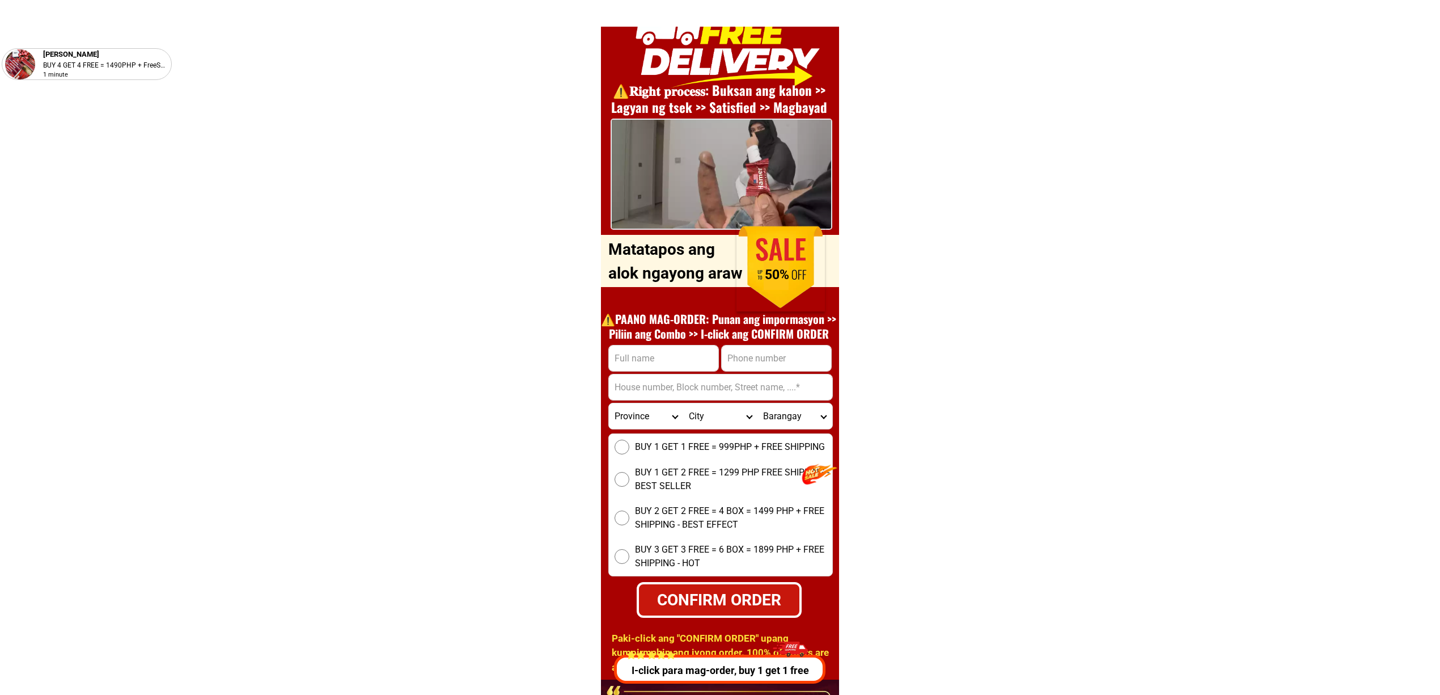
drag, startPoint x: 679, startPoint y: 358, endPoint x: 696, endPoint y: 361, distance: 17.7
click at [679, 358] on input "Input full_name" at bounding box center [663, 358] width 109 height 26
paste input "Canon camigen"
type input "Canon camigen"
click at [747, 354] on input "Input phone_number" at bounding box center [776, 358] width 109 height 26
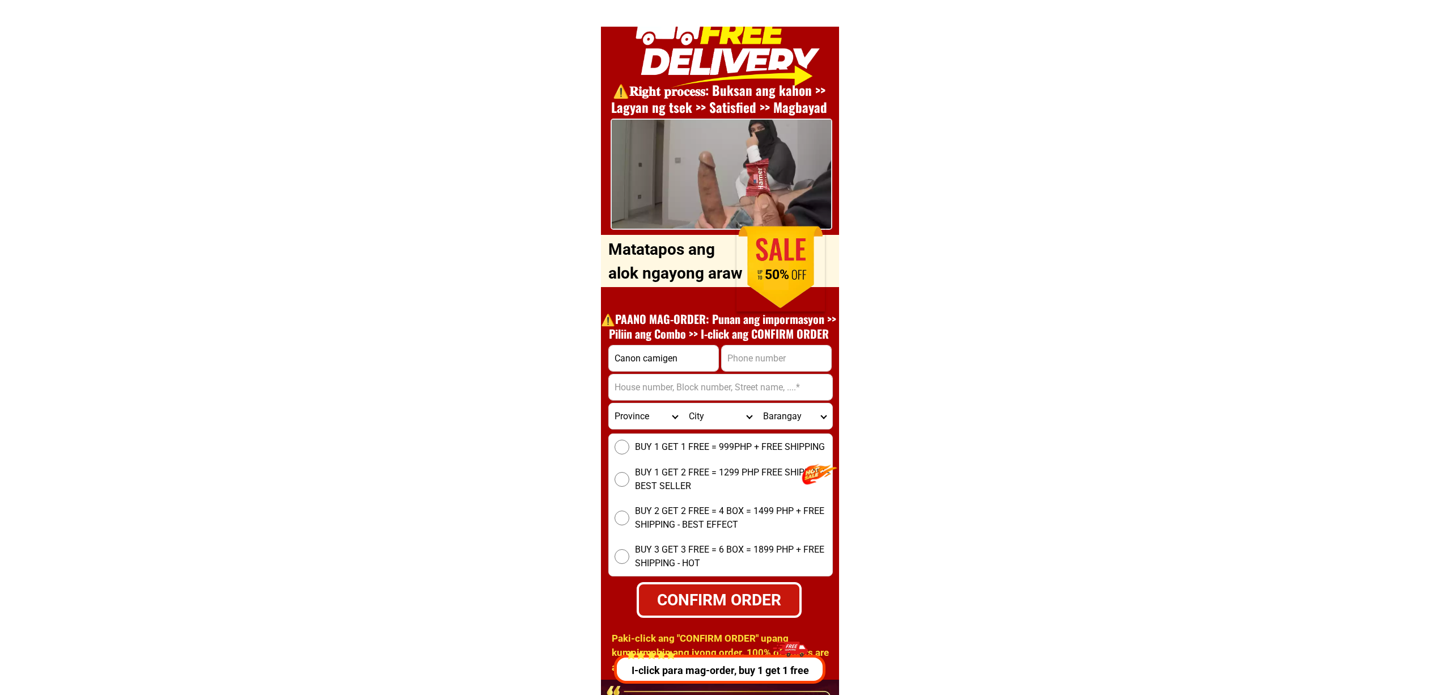
paste input "09677848236"
type input "09677848236"
click at [665, 386] on input "Input address" at bounding box center [720, 387] width 223 height 26
paste input "[GEOGRAPHIC_DATA], [GEOGRAPHIC_DATA], [GEOGRAPHIC_DATA]"
type input "[GEOGRAPHIC_DATA], [GEOGRAPHIC_DATA], [GEOGRAPHIC_DATA]"
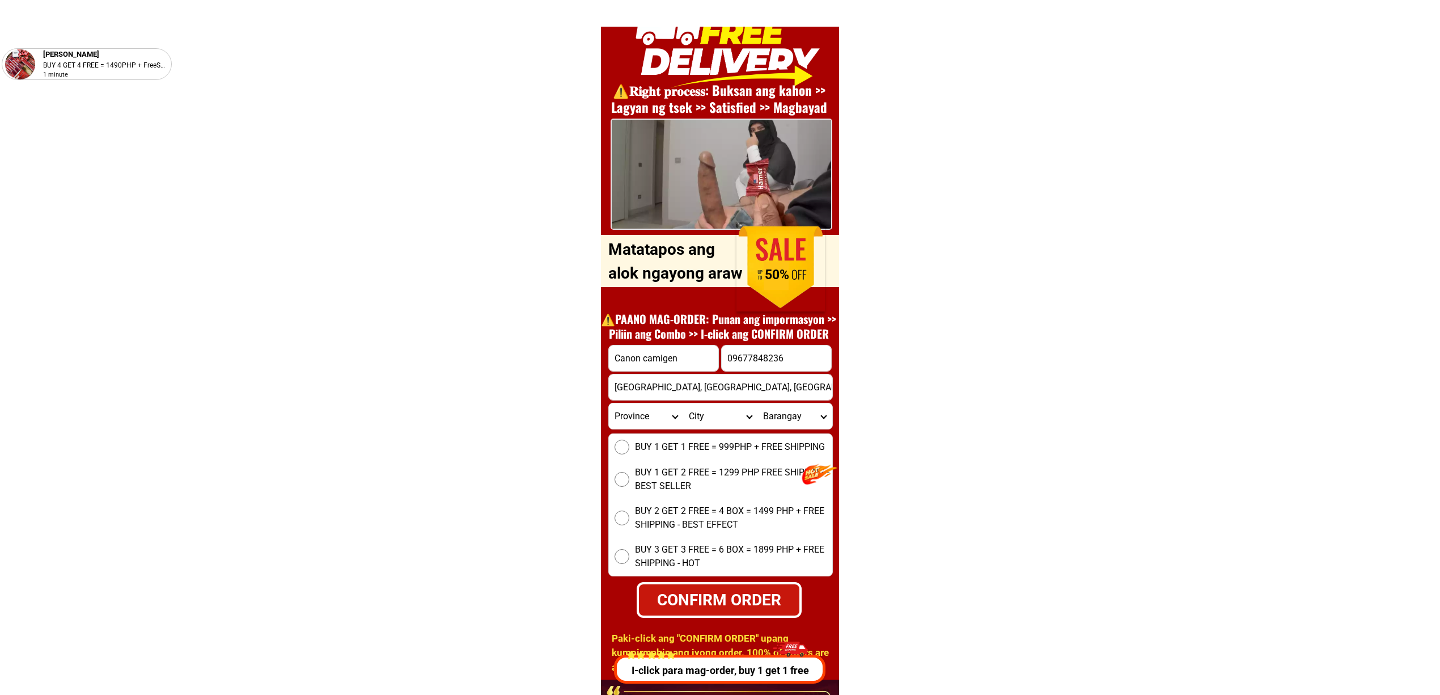
click at [658, 456] on div "BUY 1 GET 1 FREE = 999PHP + FREE SHIPPING BUY 1 GET 2 FREE = 1299 PHP FREE SHIP…" at bounding box center [720, 504] width 225 height 143
click at [627, 454] on input "BUY 1 GET 1 FREE = 999PHP + FREE SHIPPING" at bounding box center [622, 446] width 15 height 15
click at [683, 602] on div "CONFIRM ORDER" at bounding box center [718, 599] width 161 height 24
radio input "true"
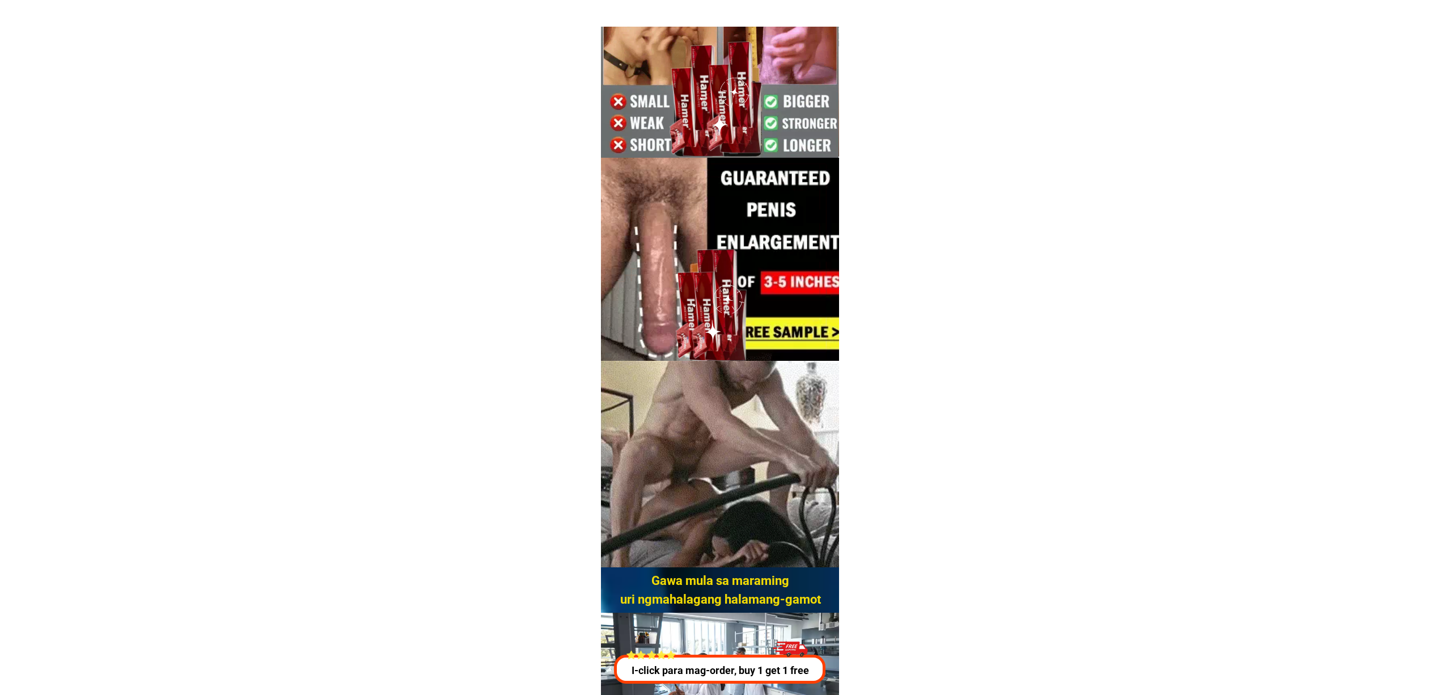
click at [670, 663] on p "I-click para mag-order, buy 1 get 1 free" at bounding box center [720, 669] width 218 height 15
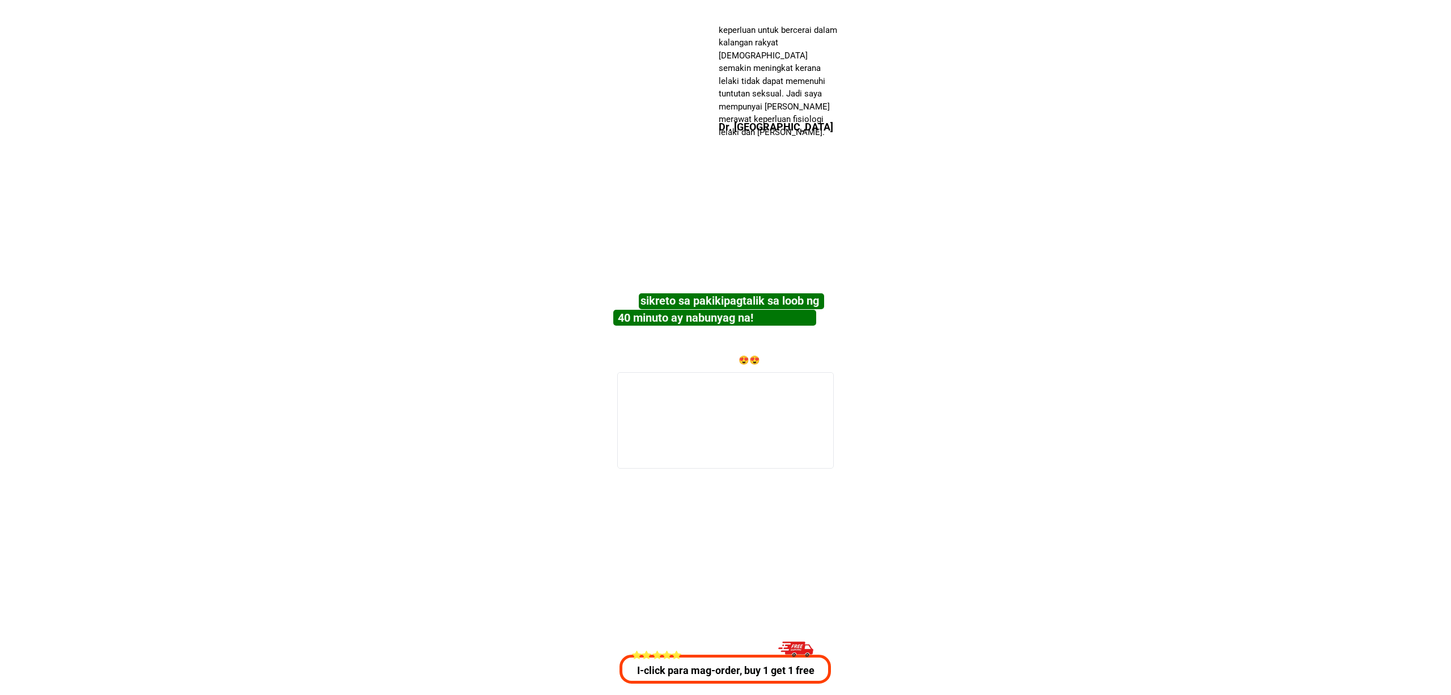
scroll to position [4085, 0]
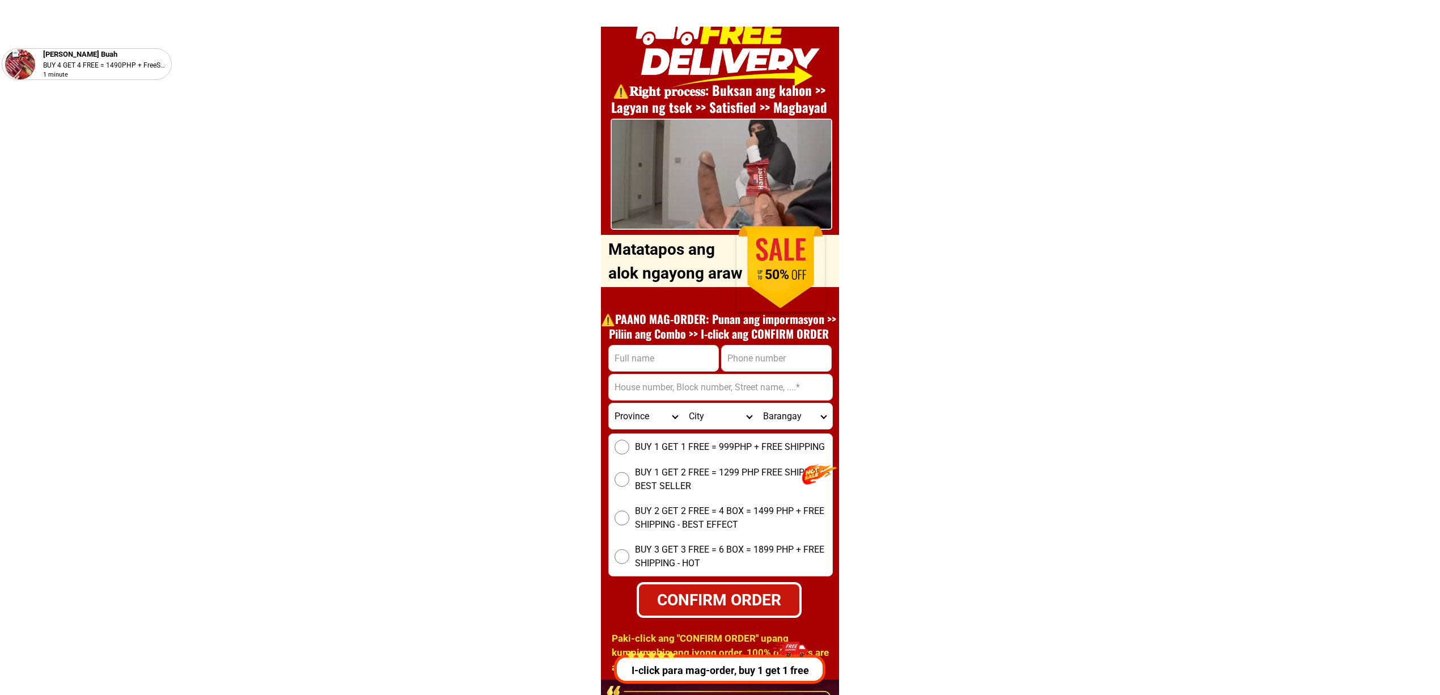
click at [698, 338] on h1 "⚠️️PAANO MAG-ORDER: Punan ang impormasyon >> Piliin ang Combo >> I-click ang CO…" at bounding box center [718, 325] width 247 height 29
click at [695, 352] on input "Input full_name" at bounding box center [663, 358] width 109 height 26
paste input "[PERSON_NAME]"
type input "[PERSON_NAME]"
click at [747, 361] on input "Input phone_number" at bounding box center [776, 358] width 109 height 26
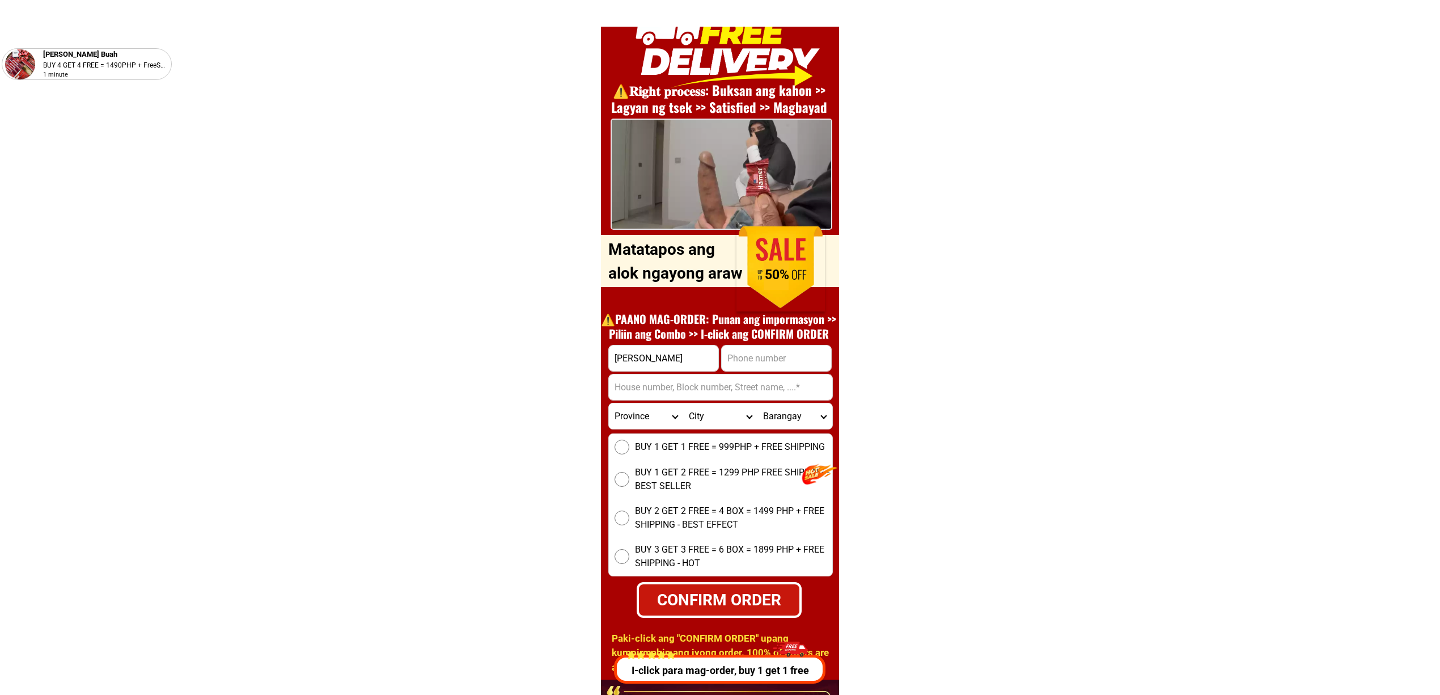
paste input "[PHONE_NUMBER]"
type input "[PHONE_NUMBER]"
drag, startPoint x: 655, startPoint y: 393, endPoint x: 668, endPoint y: 422, distance: 32.0
click at [655, 393] on input "Input address" at bounding box center [720, 387] width 223 height 26
paste input "Sitio tinago purok barelis , [PERSON_NAME]-kudarat"
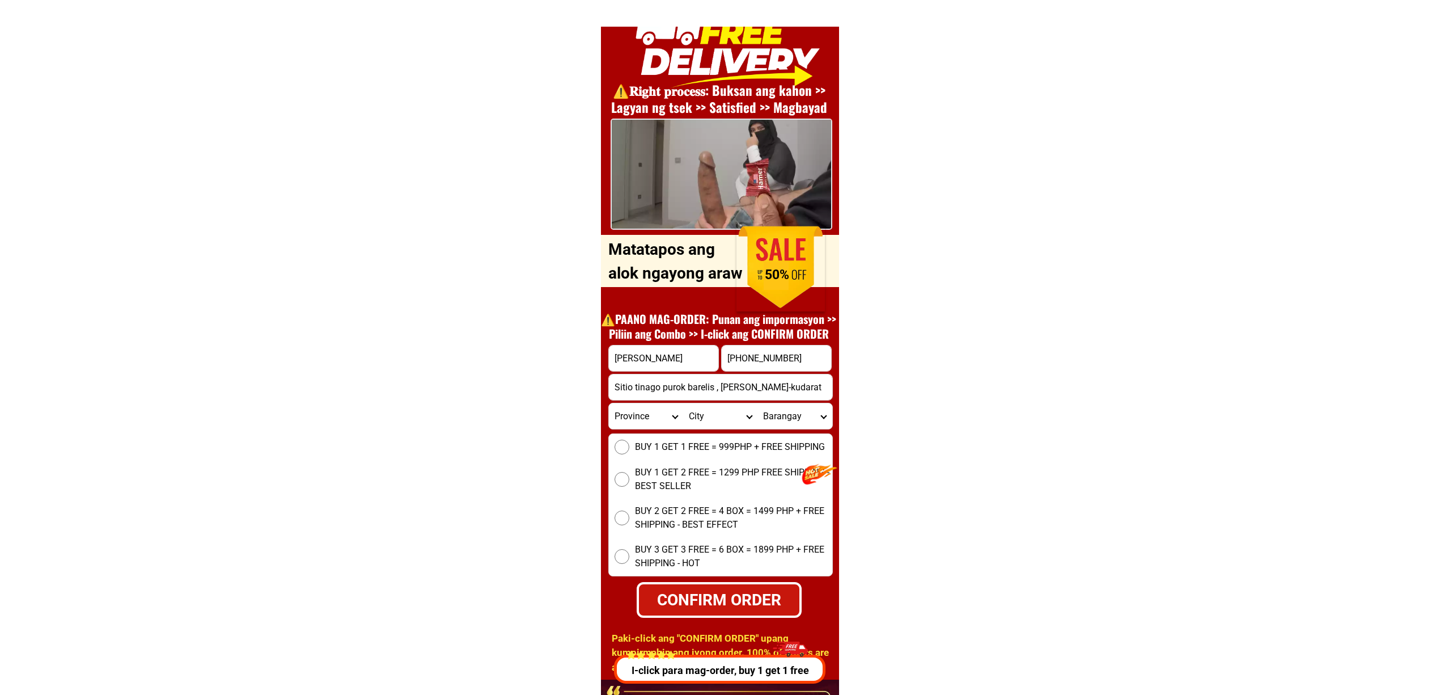
type input "Sitio tinago purok barelis , [PERSON_NAME]-kudarat"
click at [654, 459] on div "BUY 1 GET 1 FREE = 999PHP + FREE SHIPPING BUY 1 GET 2 FREE = 1299 PHP FREE SHIP…" at bounding box center [720, 504] width 225 height 143
click at [636, 447] on span "BUY 1 GET 1 FREE = 999PHP + FREE SHIPPING" at bounding box center [730, 447] width 190 height 14
click at [629, 447] on input "BUY 1 GET 1 FREE = 999PHP + FREE SHIPPING" at bounding box center [622, 446] width 15 height 15
click at [700, 584] on div "CONFIRM ORDER" at bounding box center [719, 600] width 165 height 36
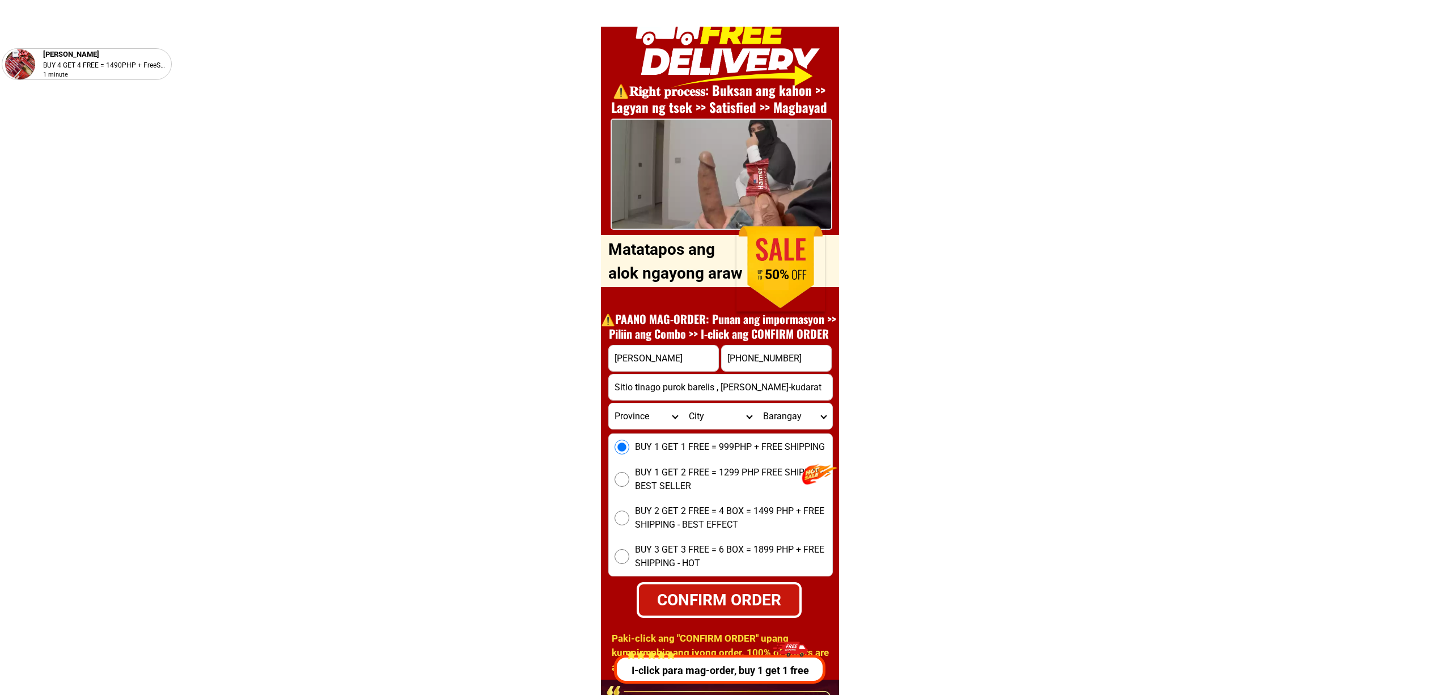
radio input "true"
